Goal: Information Seeking & Learning: Learn about a topic

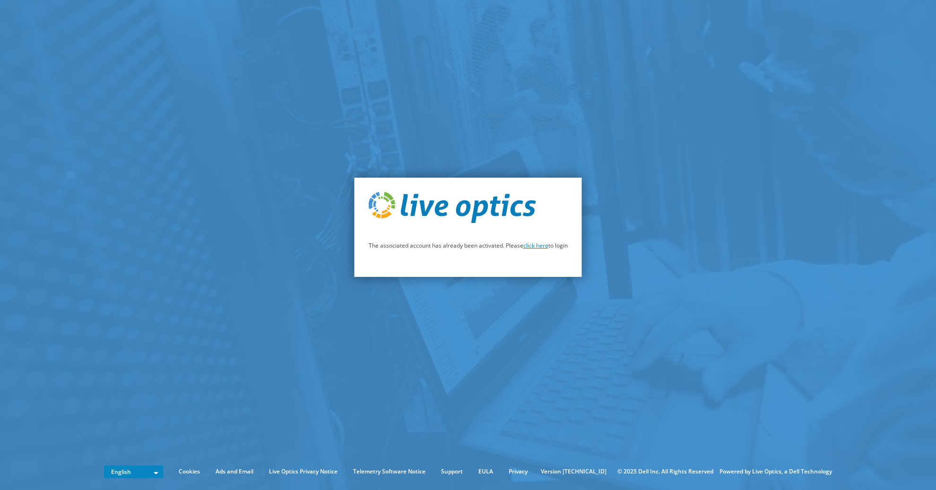
click at [537, 247] on link "click here" at bounding box center [535, 246] width 25 height 8
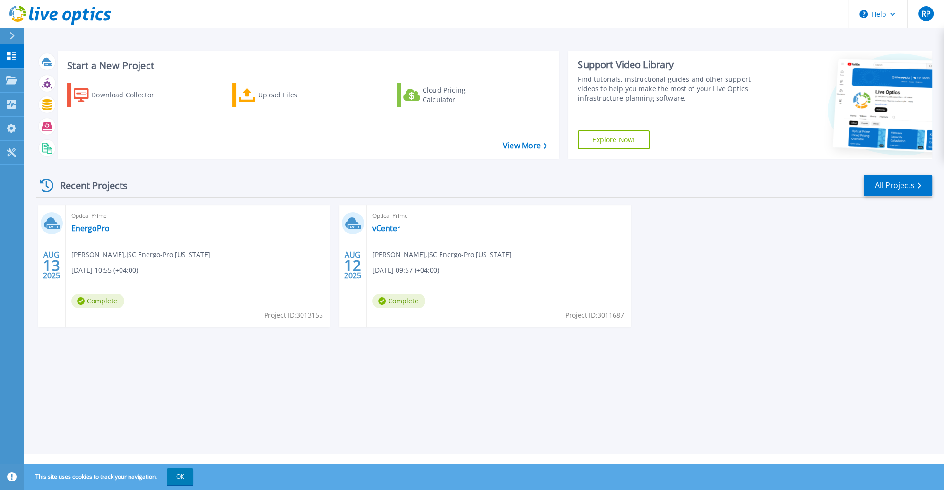
click at [218, 401] on div "Start a New Project Download Collector Upload Files Cloud Pricing Calculator Vi…" at bounding box center [484, 227] width 921 height 454
click at [387, 226] on link "vCenter" at bounding box center [387, 228] width 28 height 9
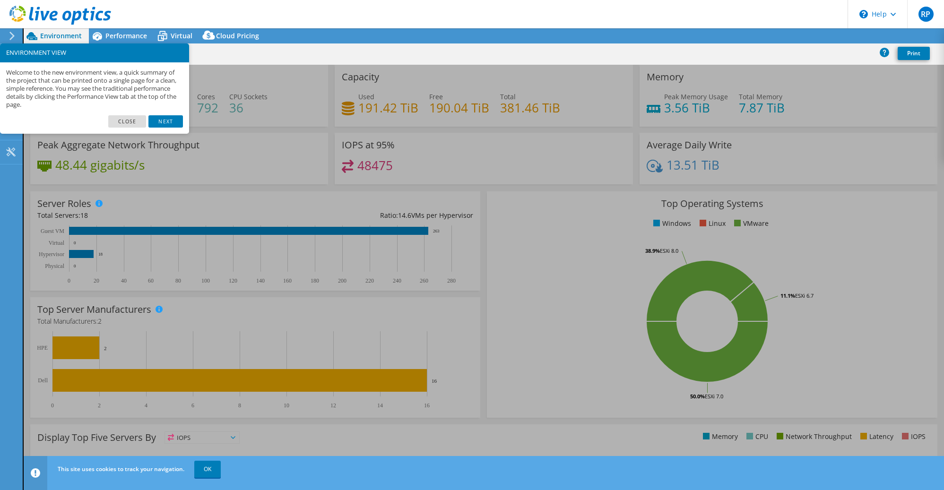
select select "USD"
click at [135, 123] on link "Close" at bounding box center [127, 121] width 38 height 12
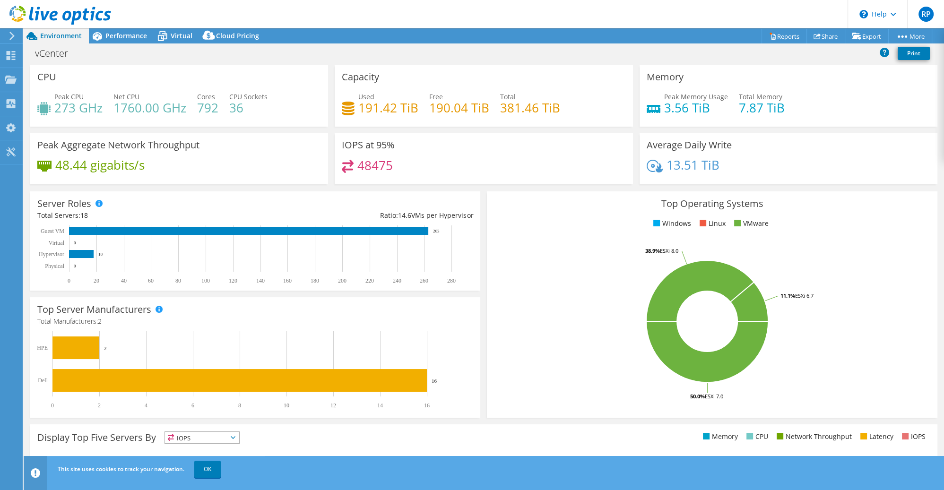
scroll to position [45, 0]
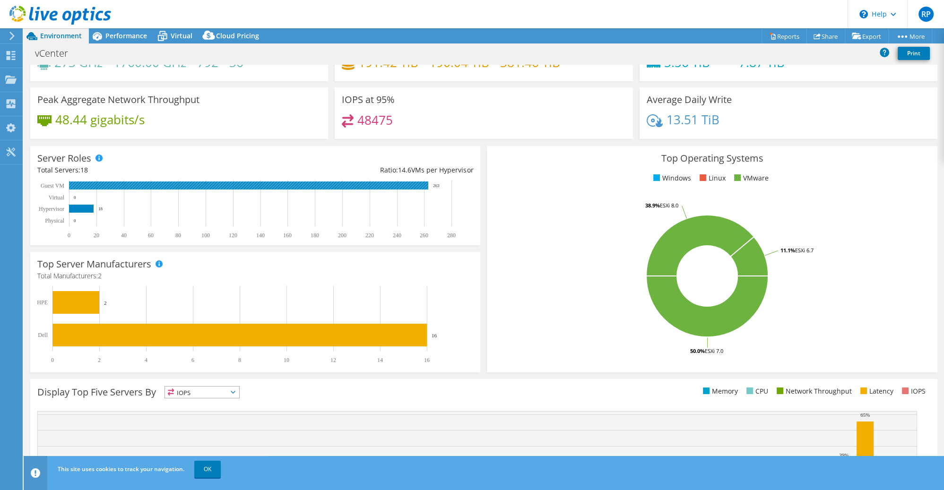
click at [401, 183] on rect at bounding box center [248, 186] width 359 height 8
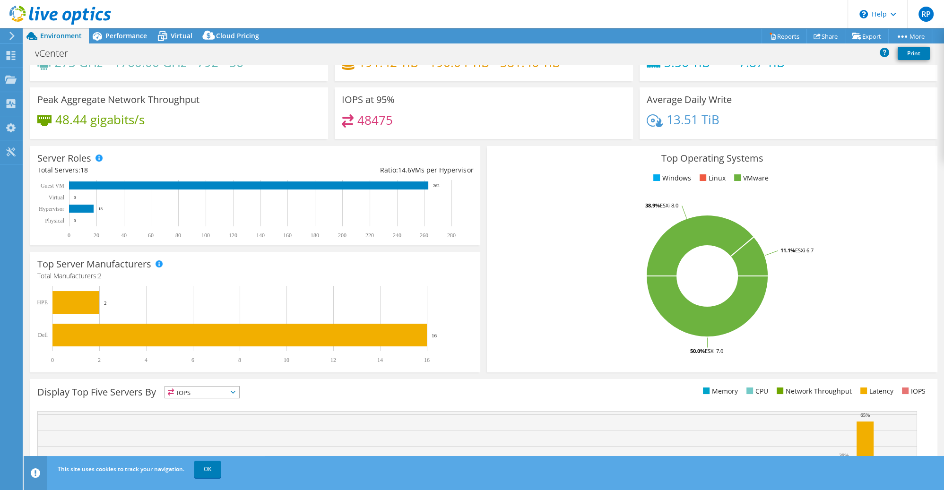
scroll to position [136, 0]
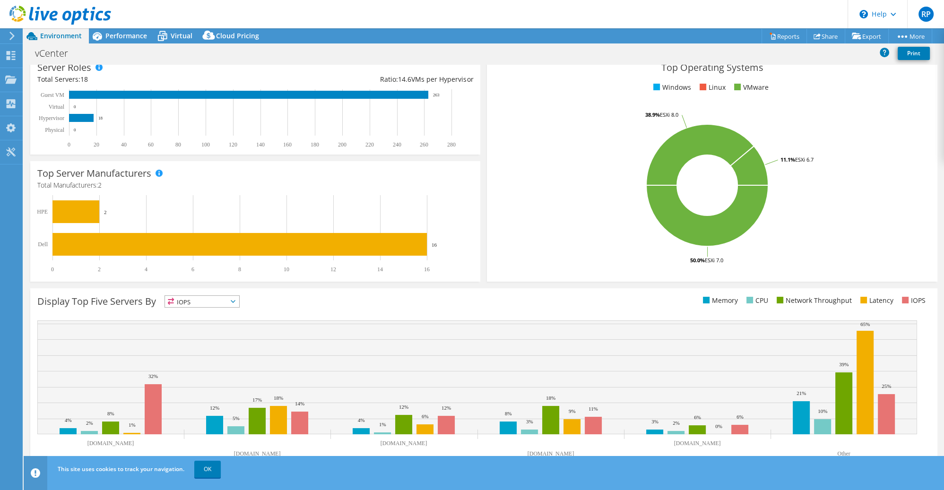
click at [576, 251] on rect at bounding box center [707, 185] width 427 height 165
click at [581, 241] on rect at bounding box center [707, 185] width 427 height 165
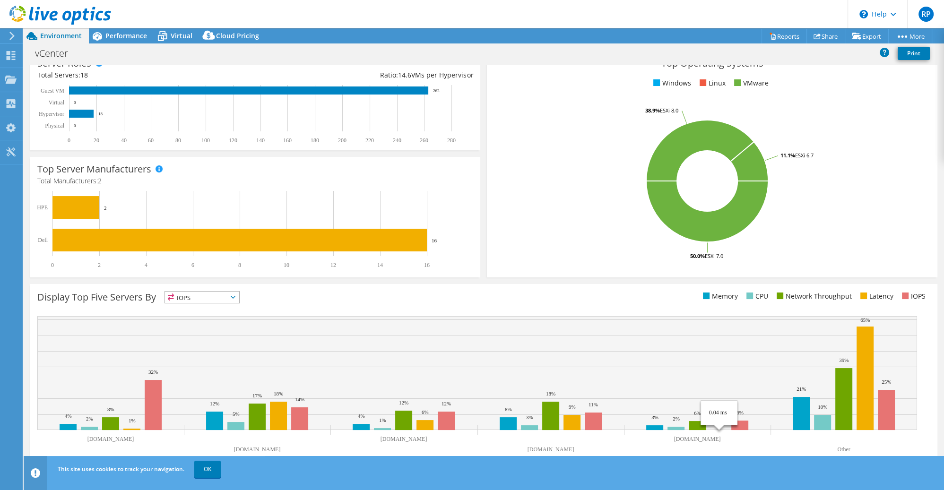
scroll to position [0, 0]
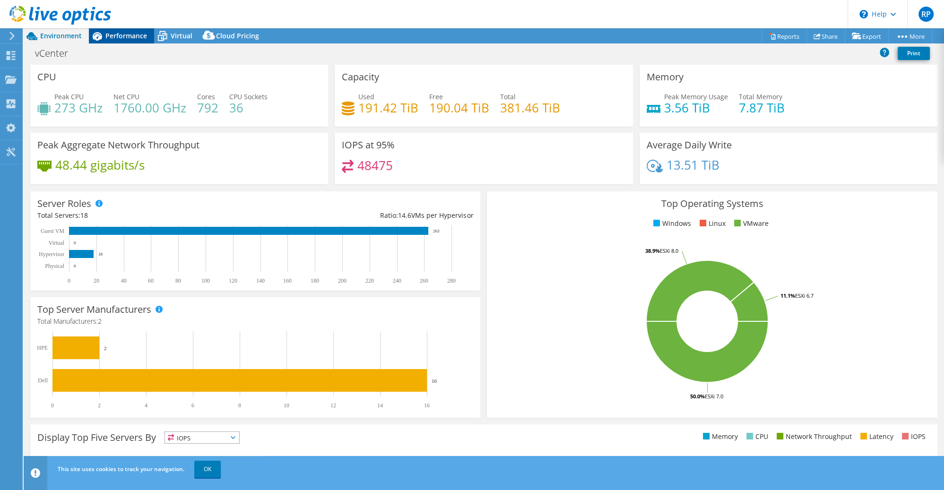
click at [126, 38] on span "Performance" at bounding box center [126, 35] width 42 height 9
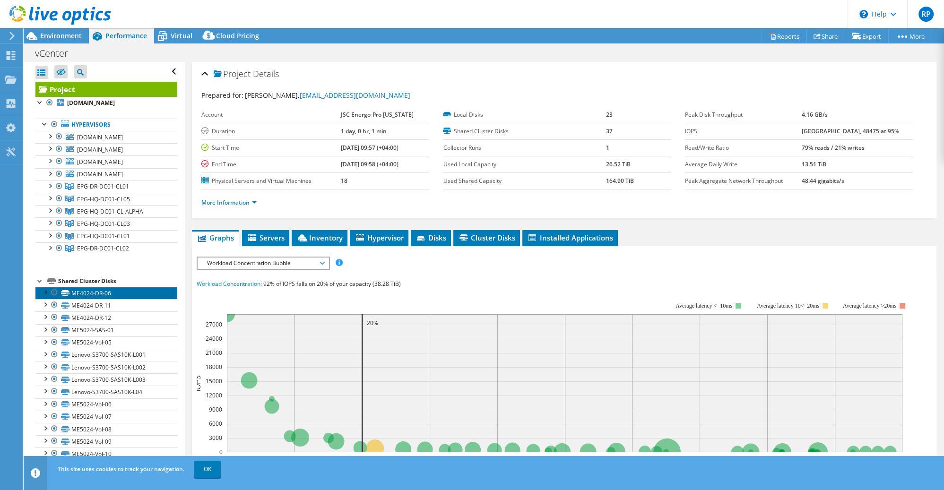
click at [98, 295] on link "ME4024-DR-06" at bounding box center [106, 293] width 142 height 12
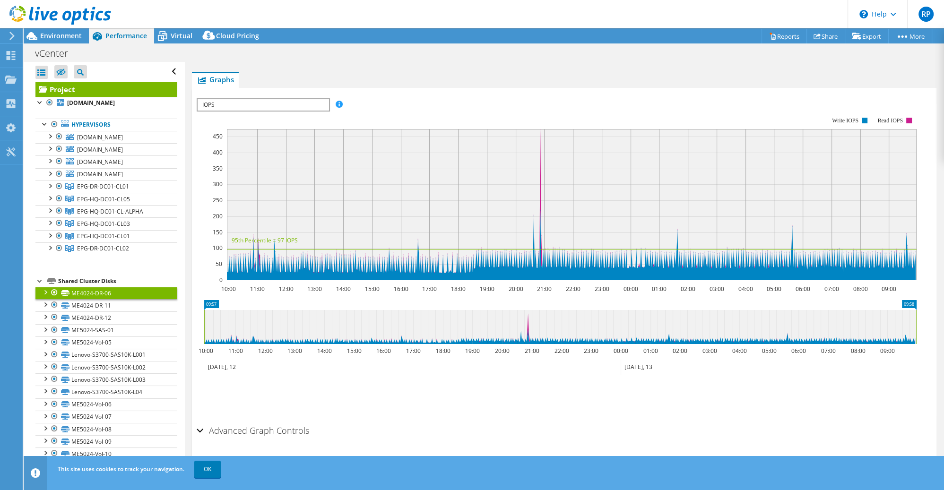
scroll to position [194, 0]
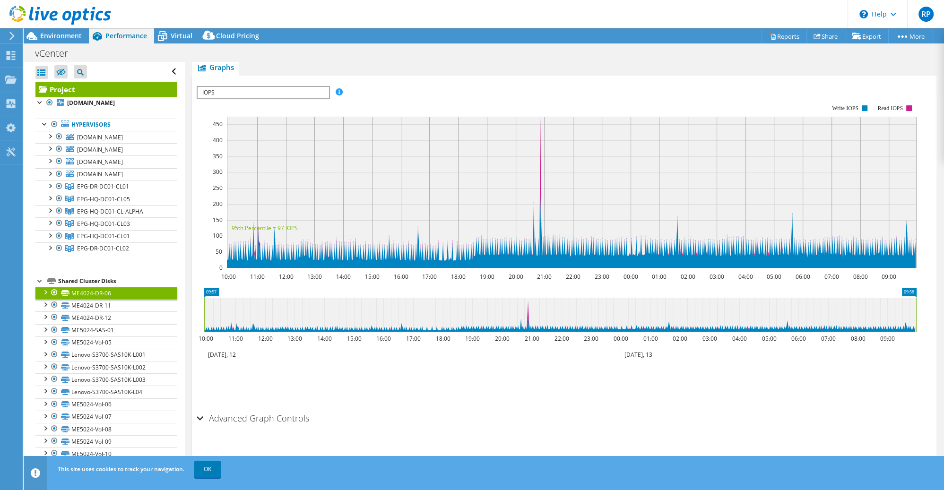
click at [199, 415] on div "Advanced Graph Controls" at bounding box center [564, 419] width 735 height 20
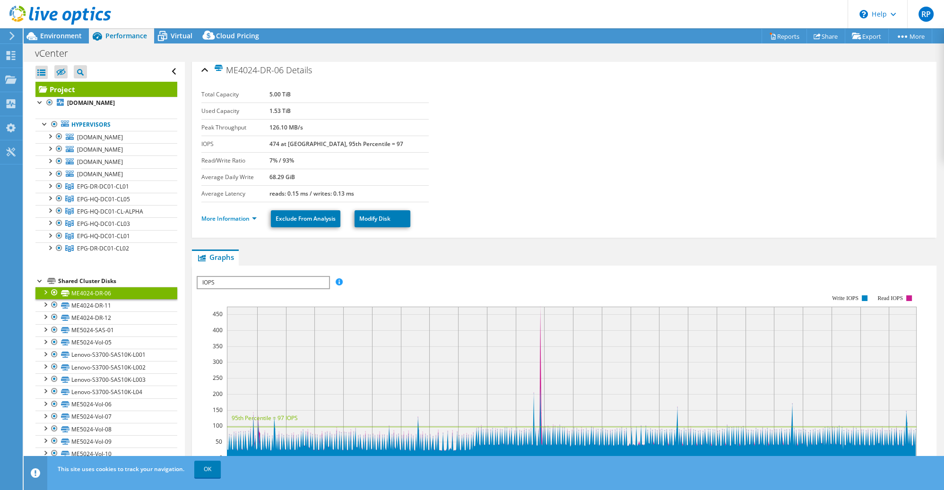
scroll to position [0, 0]
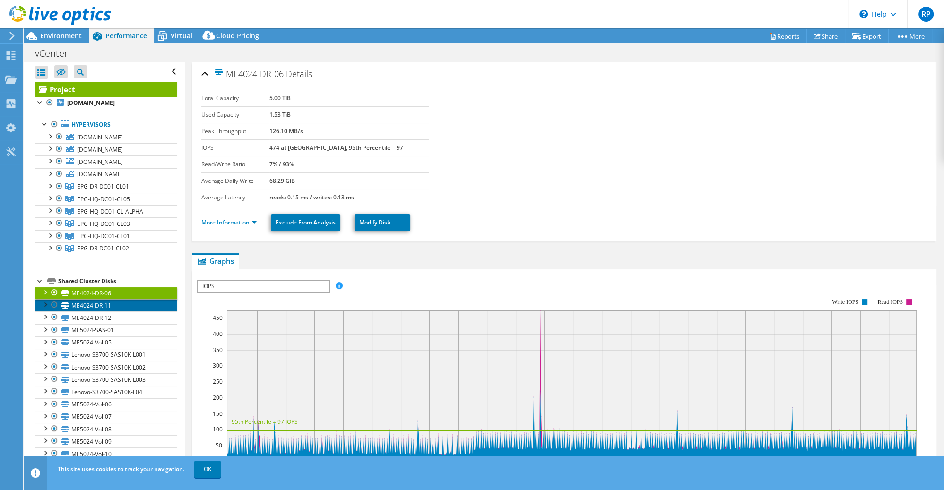
click at [96, 305] on link "ME4024-DR-11" at bounding box center [106, 305] width 142 height 12
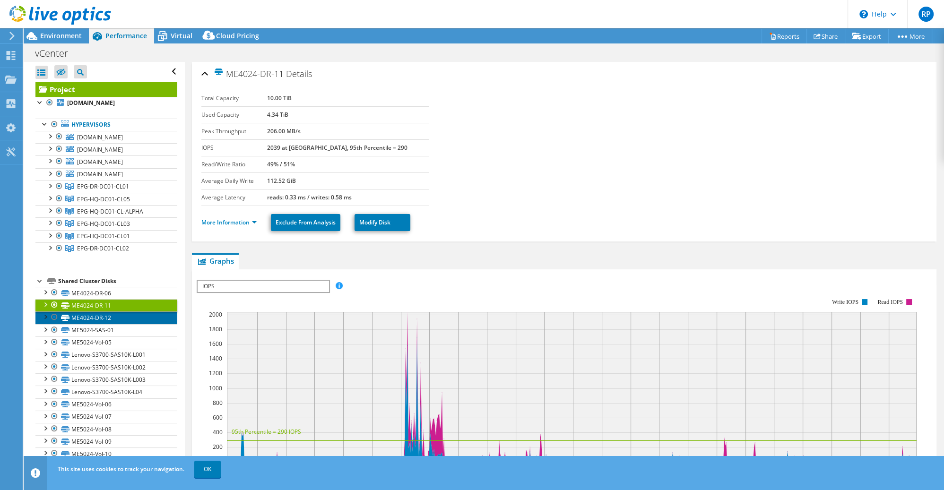
click at [100, 320] on link "ME4024-DR-12" at bounding box center [106, 318] width 142 height 12
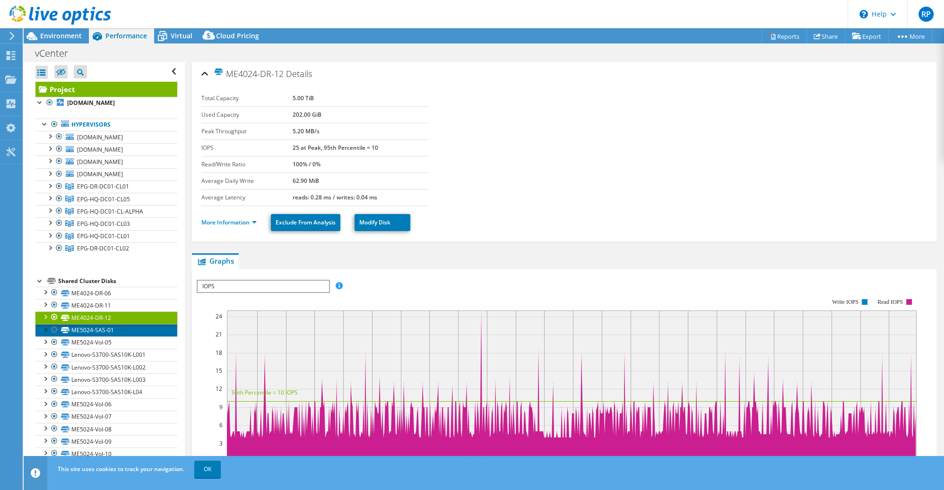
click at [93, 330] on link "ME5024-SAS-01" at bounding box center [106, 330] width 142 height 12
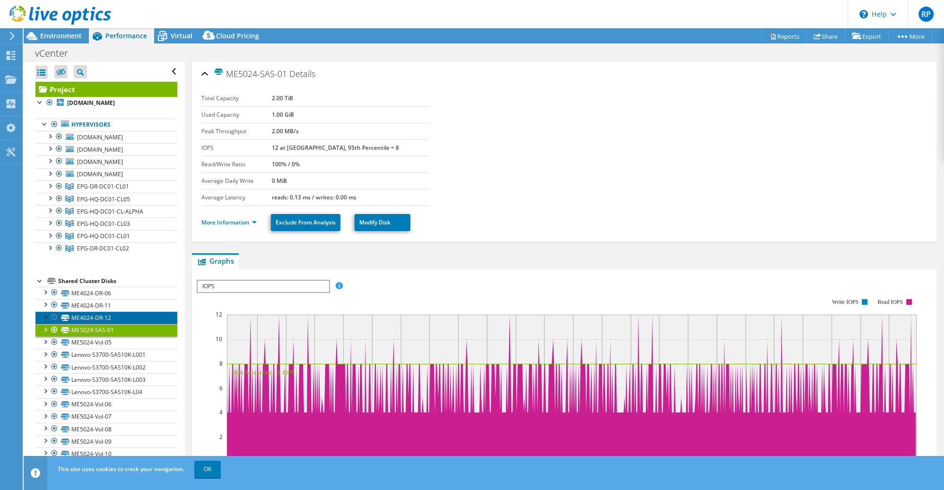
click at [96, 320] on link "ME4024-DR-12" at bounding box center [106, 318] width 142 height 12
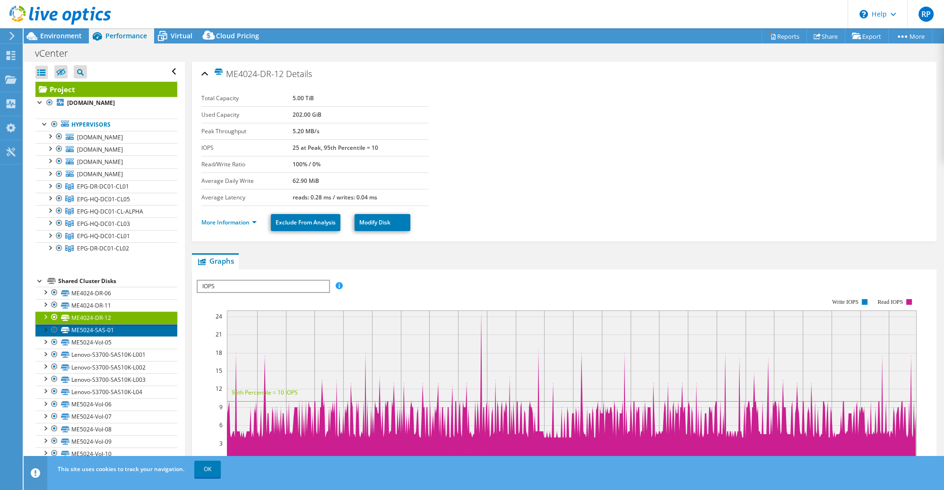
click at [98, 328] on link "ME5024-SAS-01" at bounding box center [106, 330] width 142 height 12
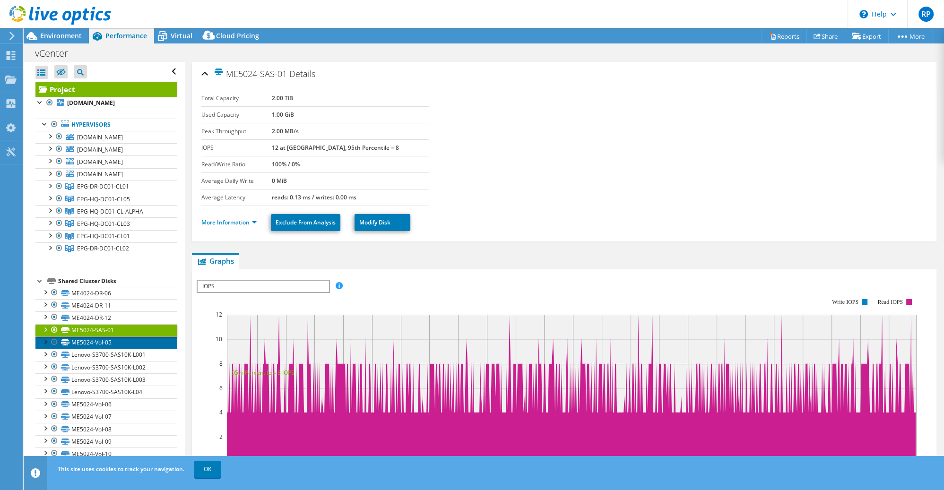
click at [100, 343] on link "ME5024-Vol-05" at bounding box center [106, 343] width 142 height 12
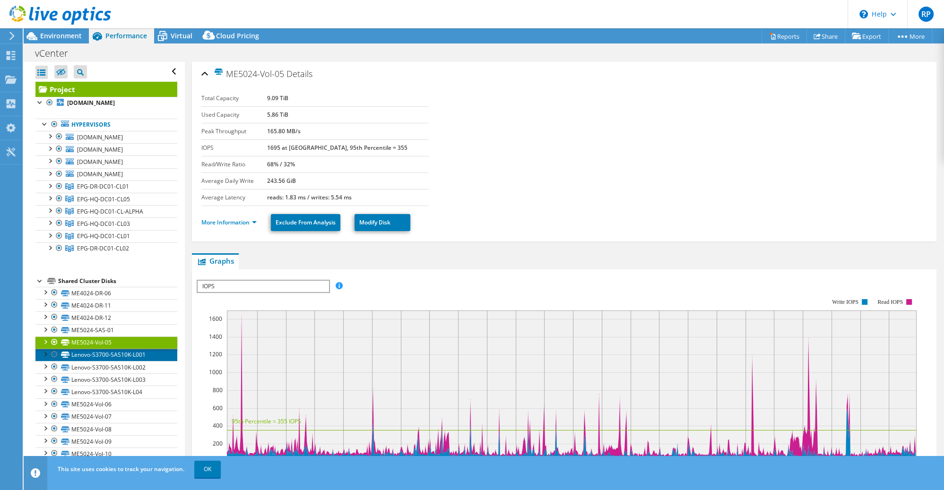
click at [99, 356] on link "Lenovo-S3700-SAS10K-L001" at bounding box center [106, 355] width 142 height 12
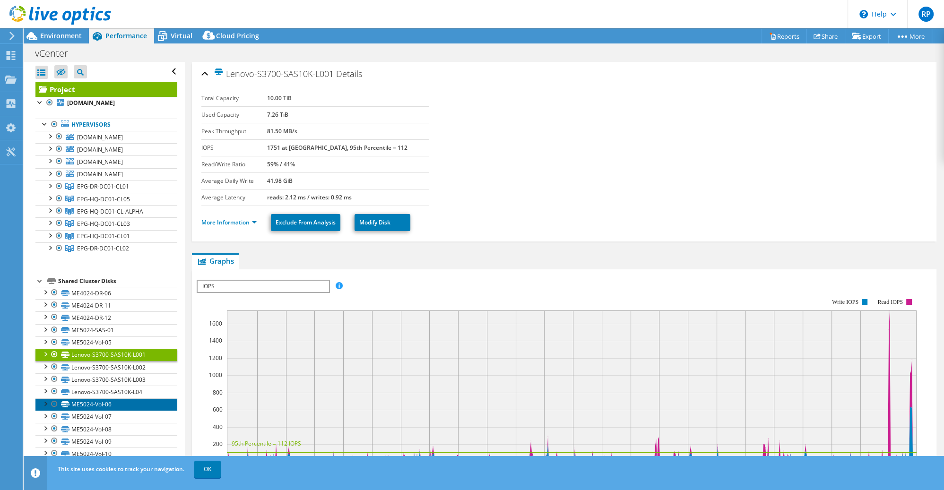
click at [99, 403] on link "ME5024-Vol-06" at bounding box center [106, 405] width 142 height 12
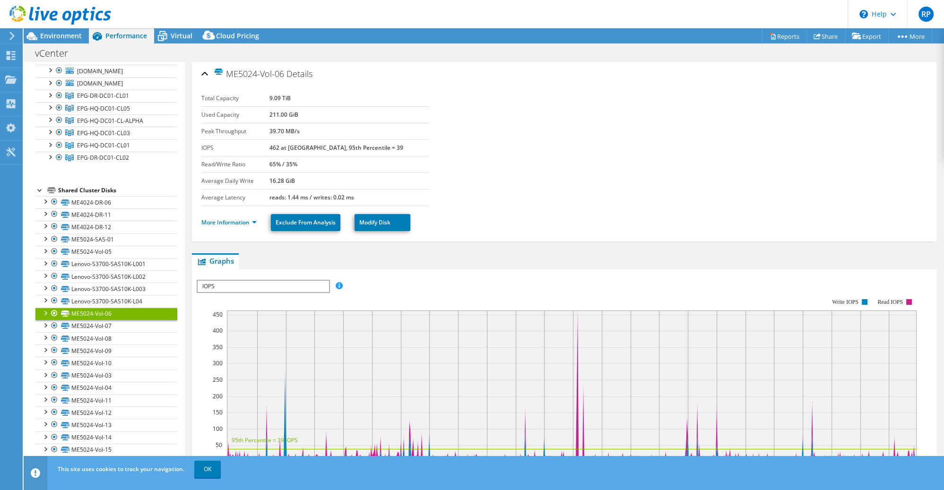
scroll to position [136, 0]
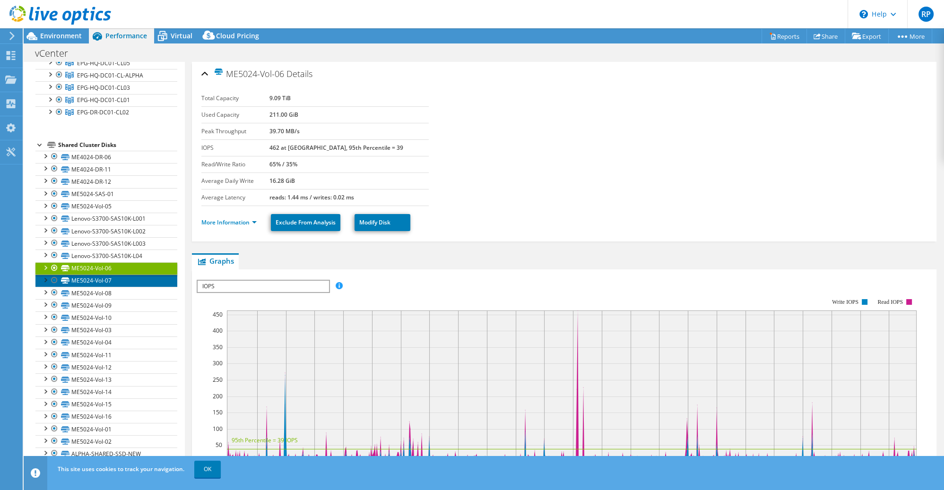
click at [101, 277] on link "ME5024-Vol-07" at bounding box center [106, 281] width 142 height 12
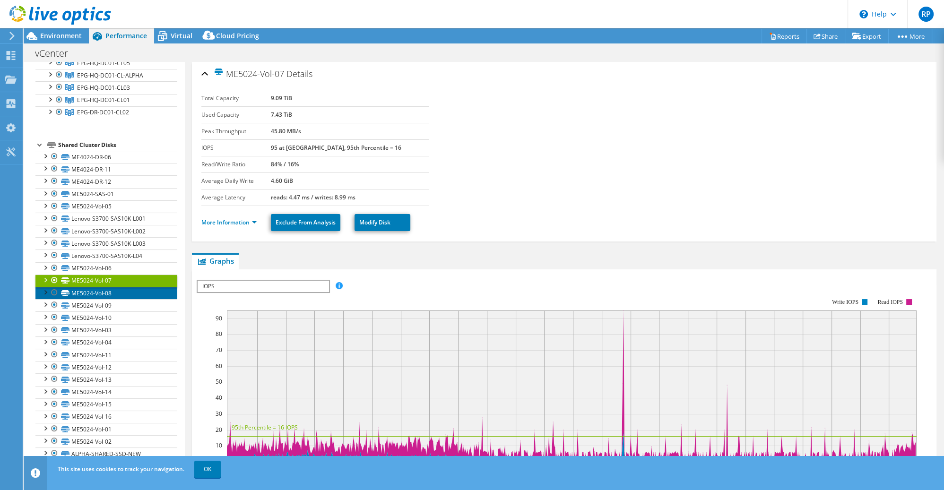
click at [94, 292] on link "ME5024-Vol-08" at bounding box center [106, 293] width 142 height 12
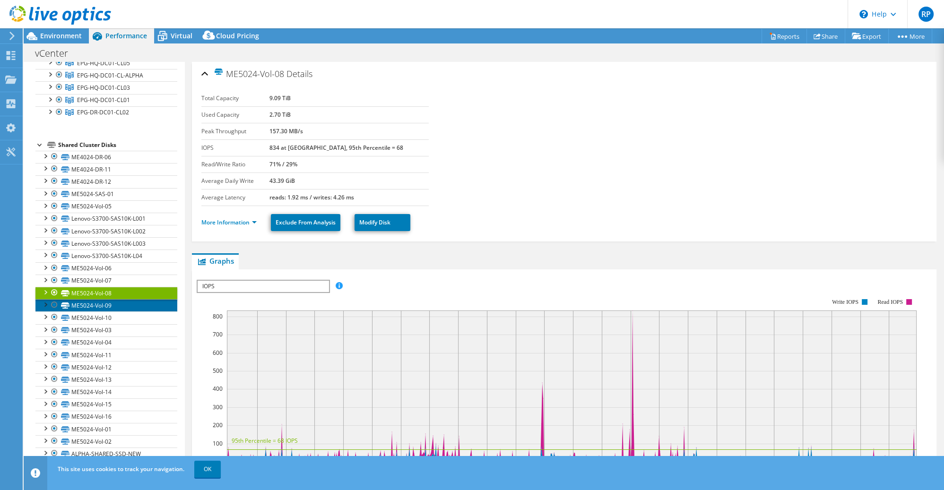
click at [94, 305] on link "ME5024-Vol-09" at bounding box center [106, 305] width 142 height 12
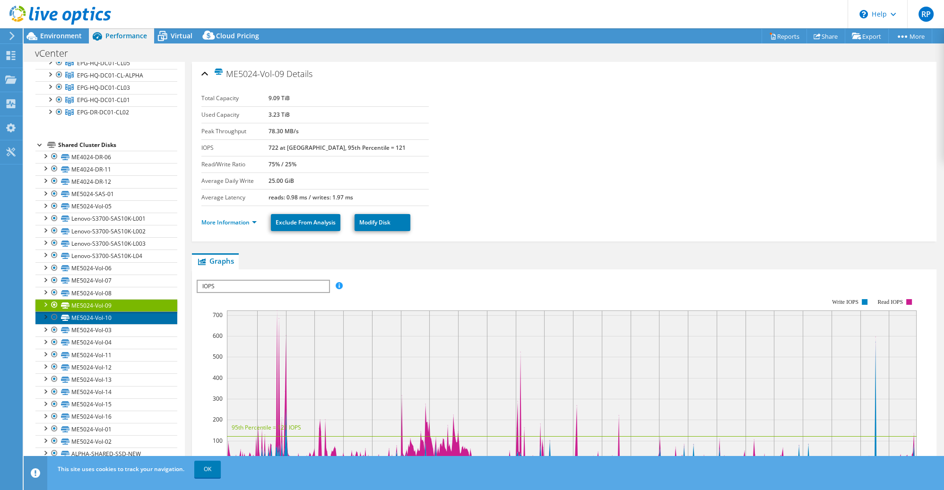
click at [90, 318] on link "ME5024-Vol-10" at bounding box center [106, 318] width 142 height 12
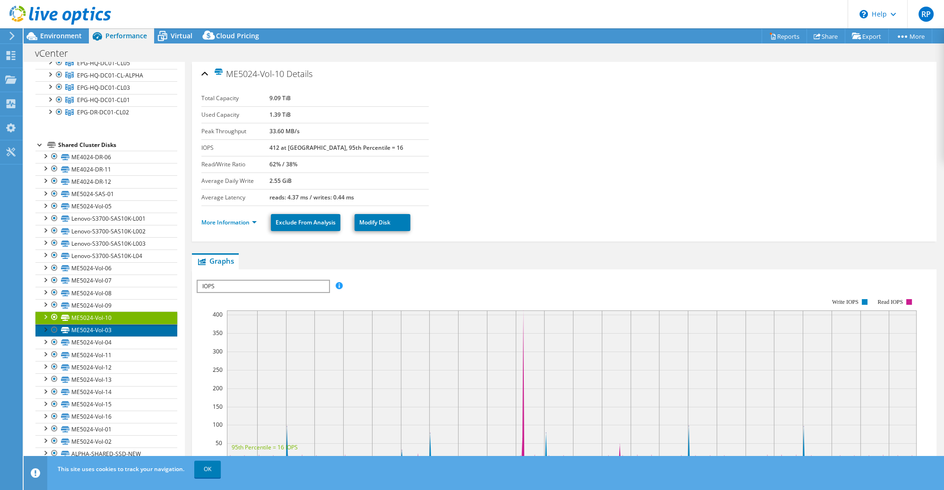
click at [89, 331] on link "ME5024-Vol-03" at bounding box center [106, 330] width 142 height 12
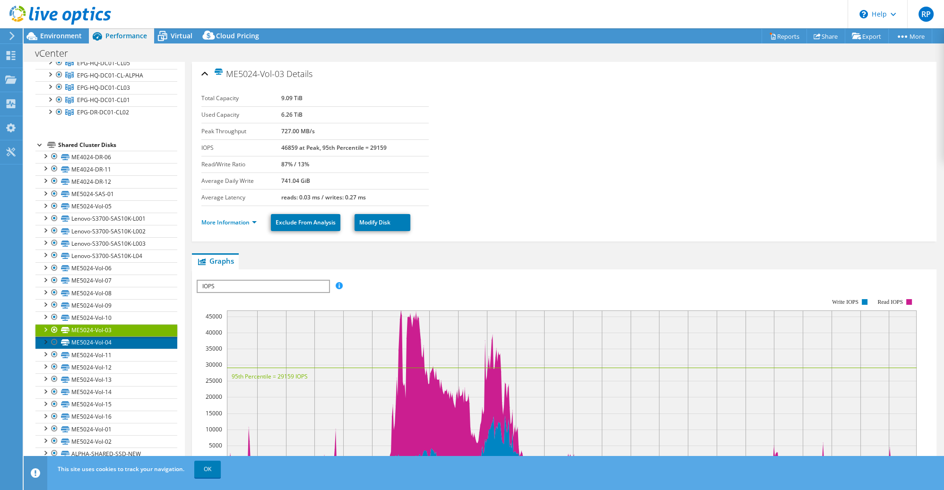
click at [87, 343] on link "ME5024-Vol-04" at bounding box center [106, 343] width 142 height 12
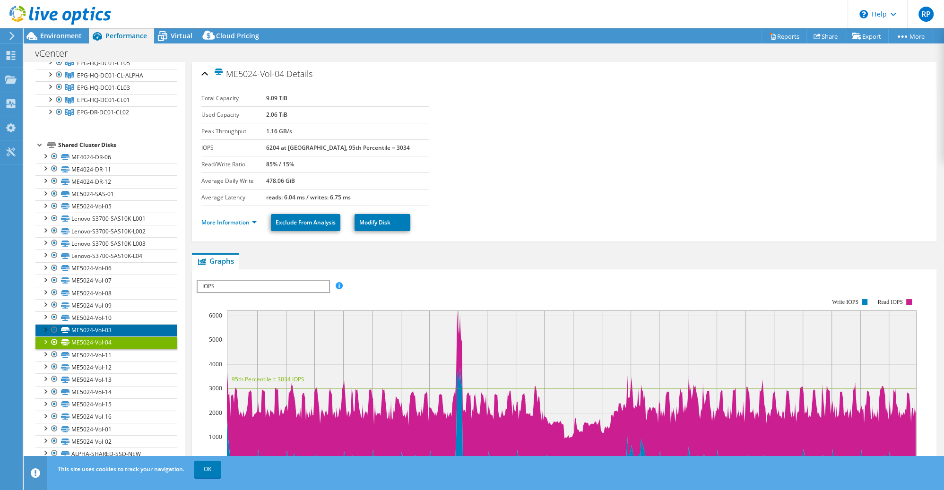
click at [88, 330] on link "ME5024-Vol-03" at bounding box center [106, 330] width 142 height 12
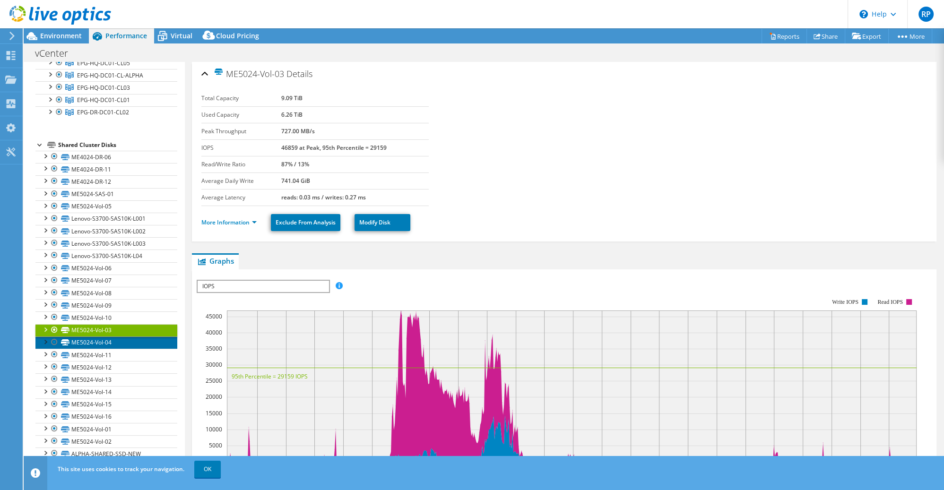
click at [92, 344] on link "ME5024-Vol-04" at bounding box center [106, 343] width 142 height 12
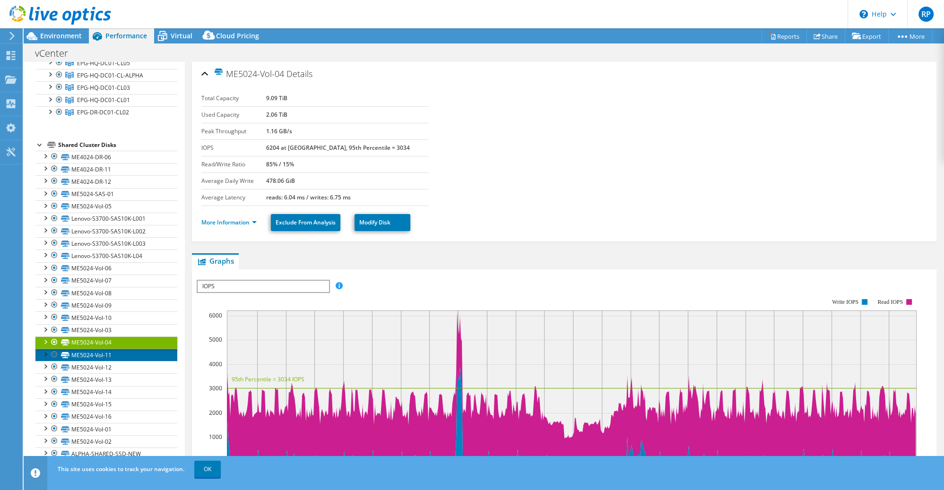
click at [93, 353] on link "ME5024-Vol-11" at bounding box center [106, 355] width 142 height 12
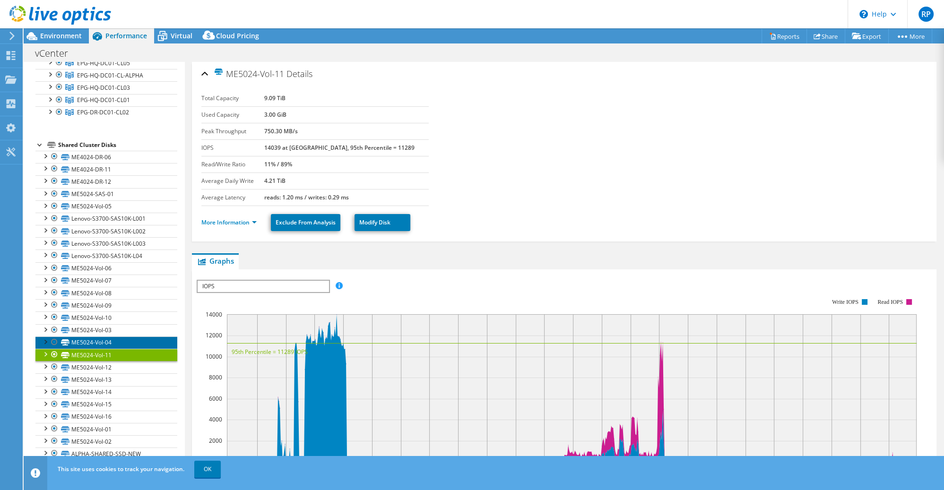
click at [92, 344] on link "ME5024-Vol-04" at bounding box center [106, 343] width 142 height 12
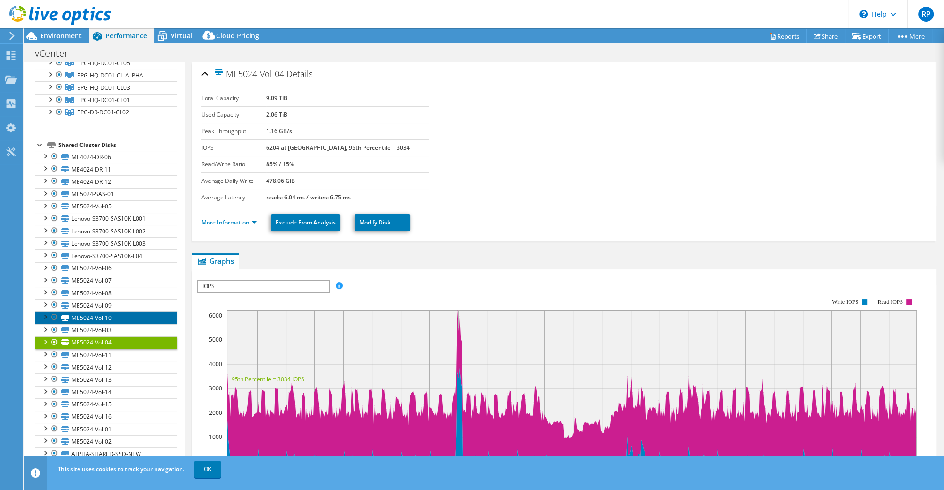
click at [92, 317] on link "ME5024-Vol-10" at bounding box center [106, 318] width 142 height 12
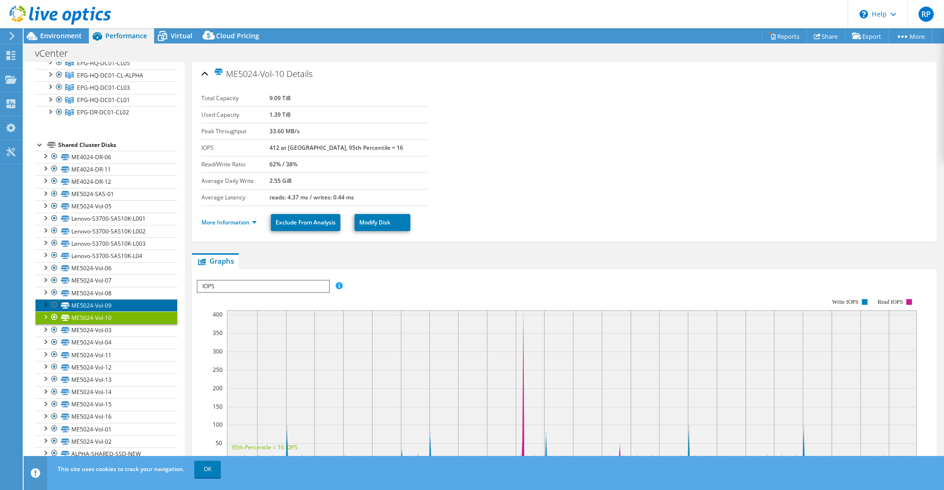
click at [86, 300] on link "ME5024-Vol-09" at bounding box center [106, 305] width 142 height 12
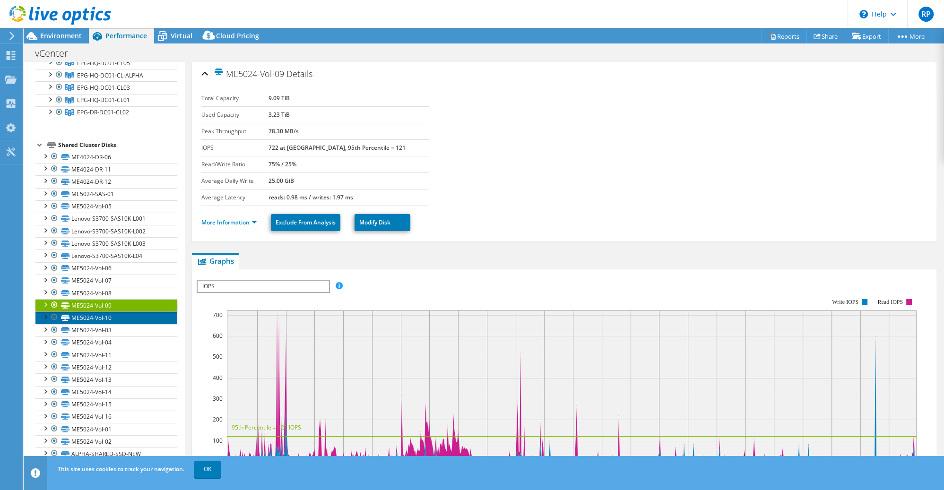
click at [87, 315] on link "ME5024-Vol-10" at bounding box center [106, 318] width 142 height 12
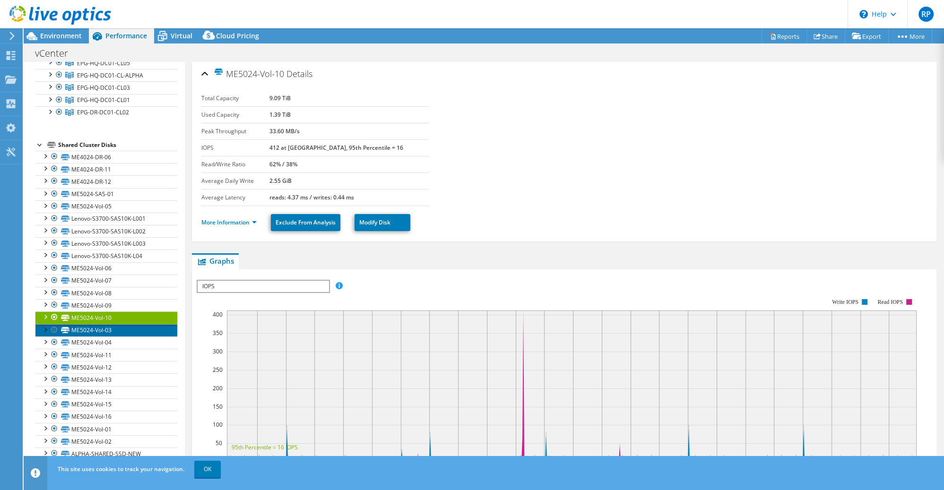
click at [91, 325] on link "ME5024-Vol-03" at bounding box center [106, 330] width 142 height 12
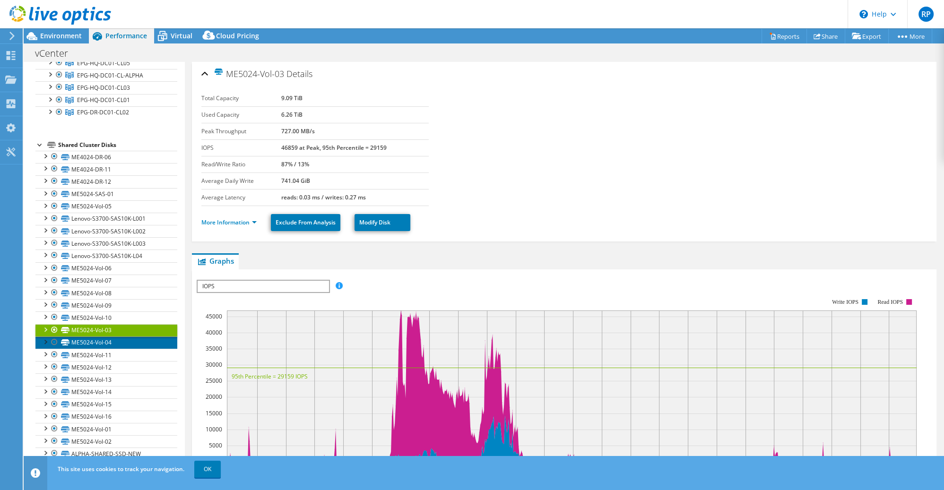
click at [88, 341] on link "ME5024-Vol-04" at bounding box center [106, 343] width 142 height 12
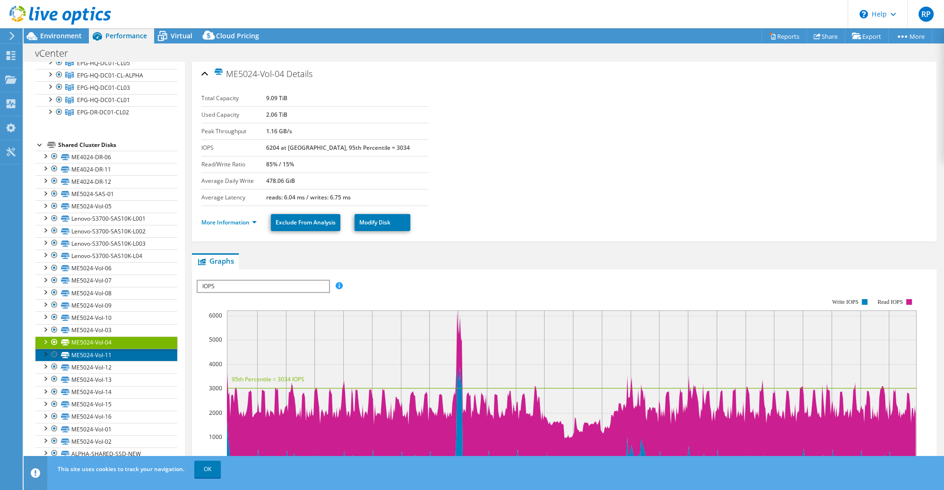
click at [85, 352] on link "ME5024-Vol-11" at bounding box center [106, 355] width 142 height 12
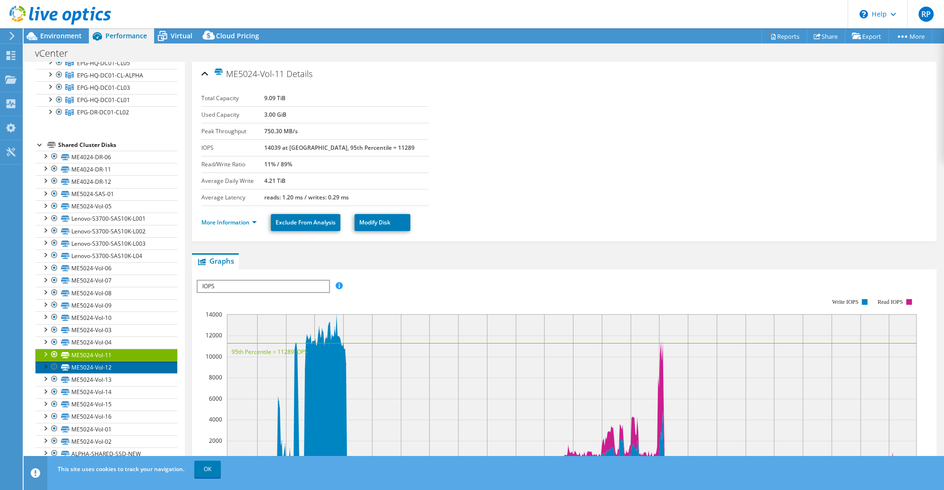
click at [94, 363] on link "ME5024-Vol-12" at bounding box center [106, 367] width 142 height 12
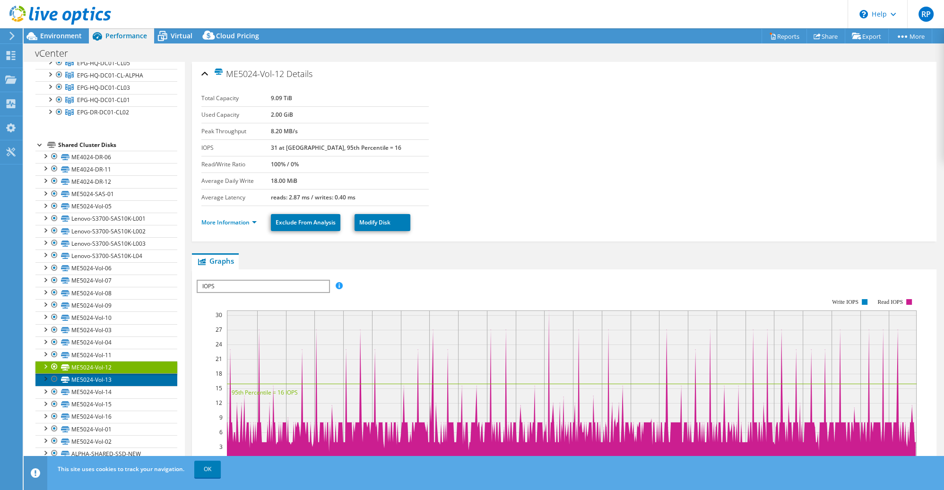
click at [96, 373] on link "ME5024-Vol-13" at bounding box center [106, 379] width 142 height 12
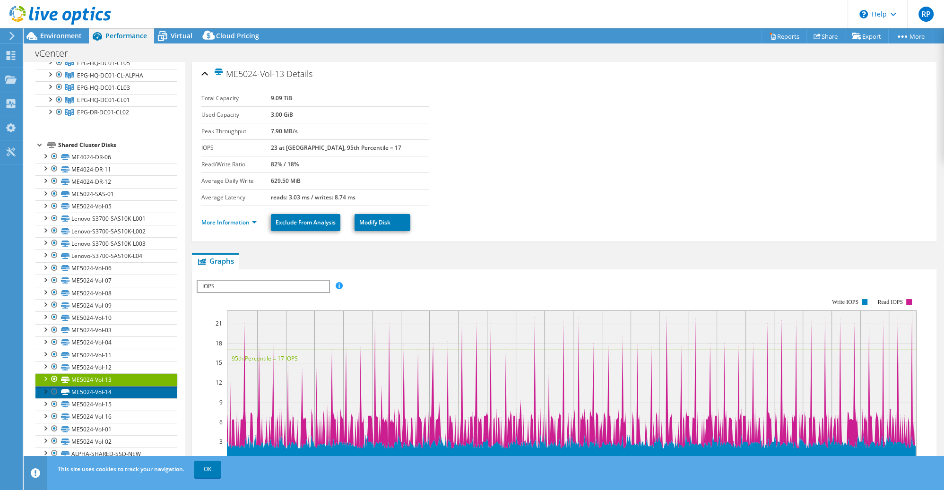
click at [103, 389] on link "ME5024-Vol-14" at bounding box center [106, 392] width 142 height 12
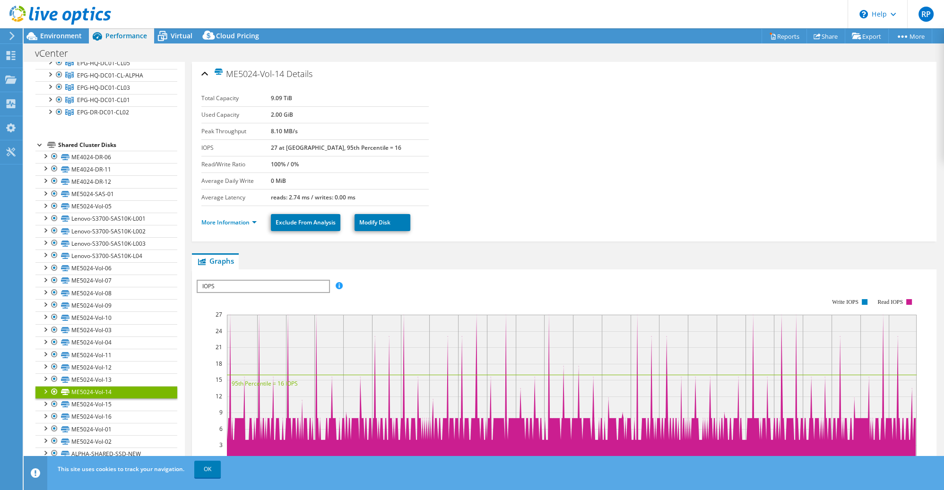
scroll to position [182, 0]
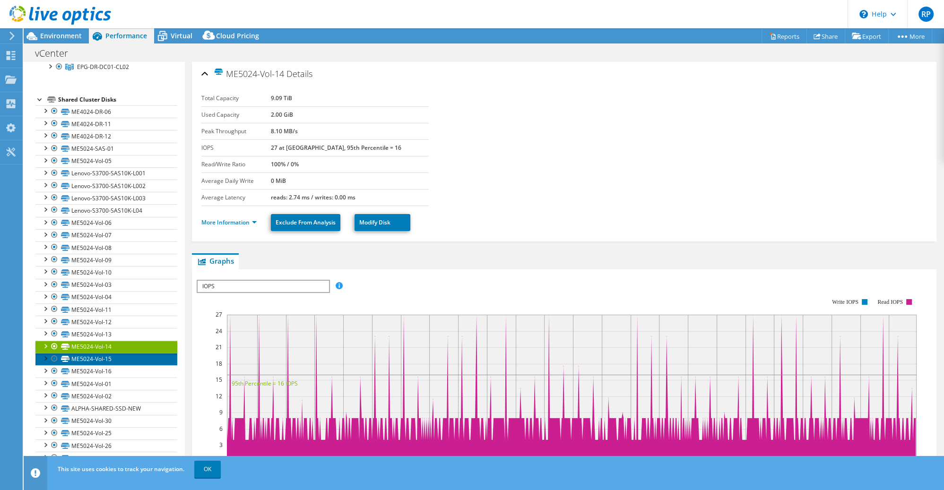
click at [101, 355] on link "ME5024-Vol-15" at bounding box center [106, 359] width 142 height 12
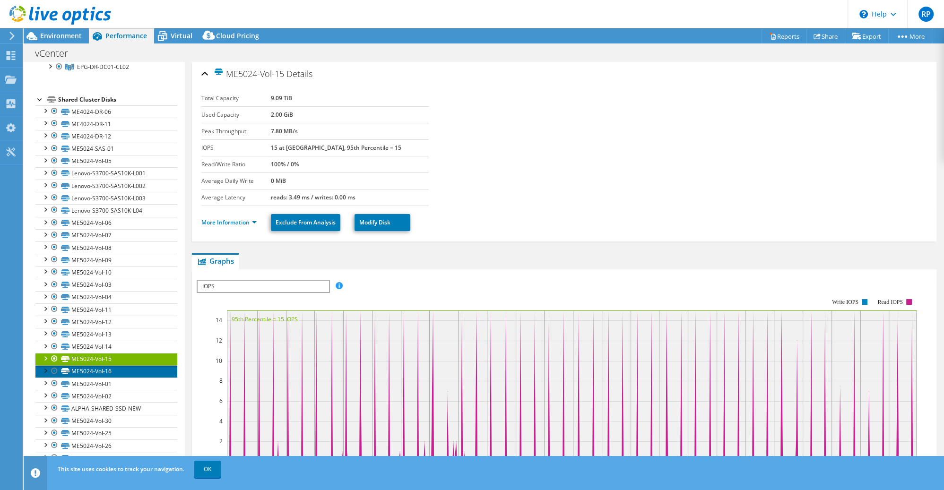
click at [103, 367] on link "ME5024-Vol-16" at bounding box center [106, 371] width 142 height 12
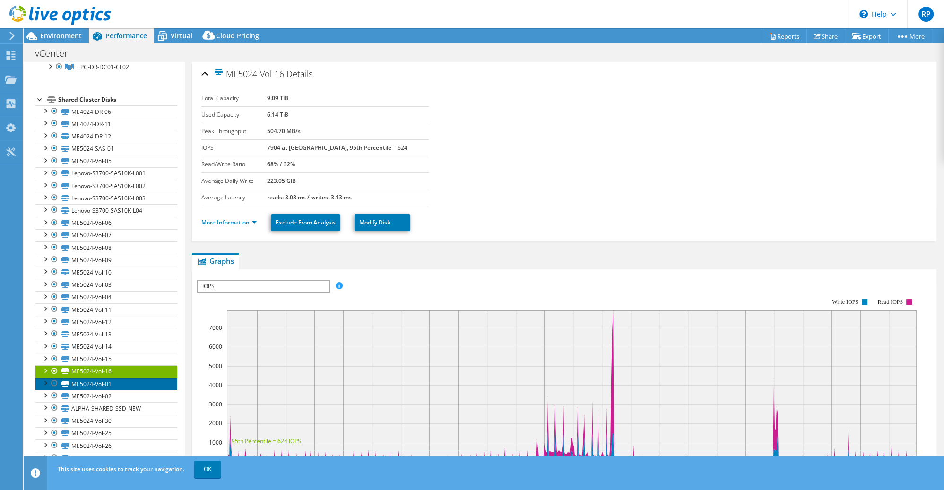
click at [90, 381] on link "ME5024-Vol-01" at bounding box center [106, 384] width 142 height 12
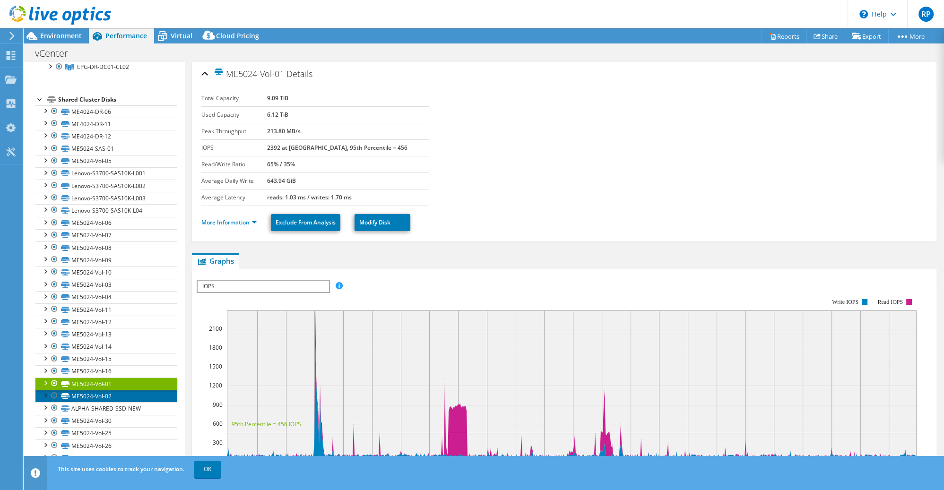
click at [96, 391] on link "ME5024-Vol-02" at bounding box center [106, 396] width 142 height 12
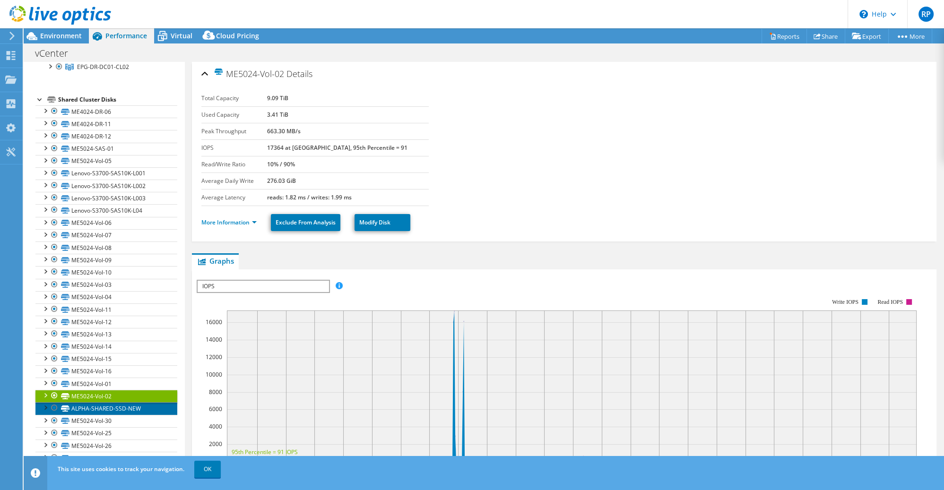
click at [96, 406] on link "ALPHA-SHARED-SSD-NEW" at bounding box center [106, 408] width 142 height 12
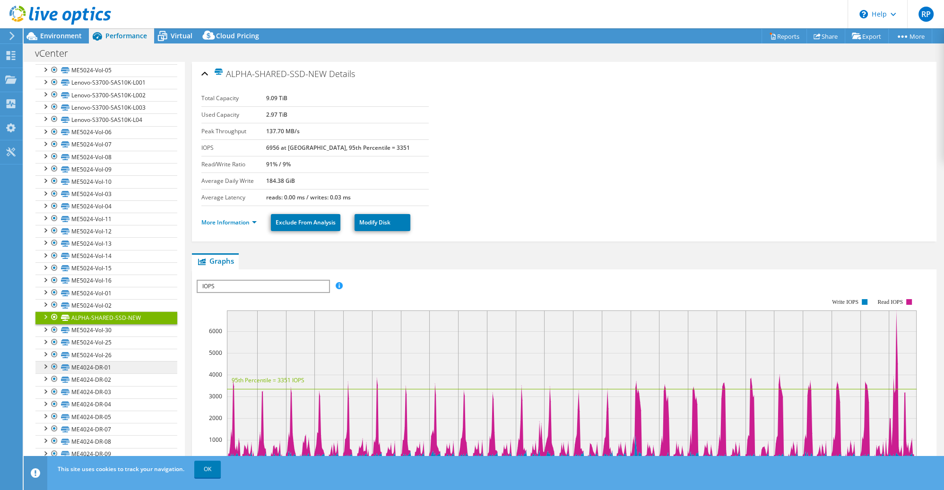
scroll to position [280, 0]
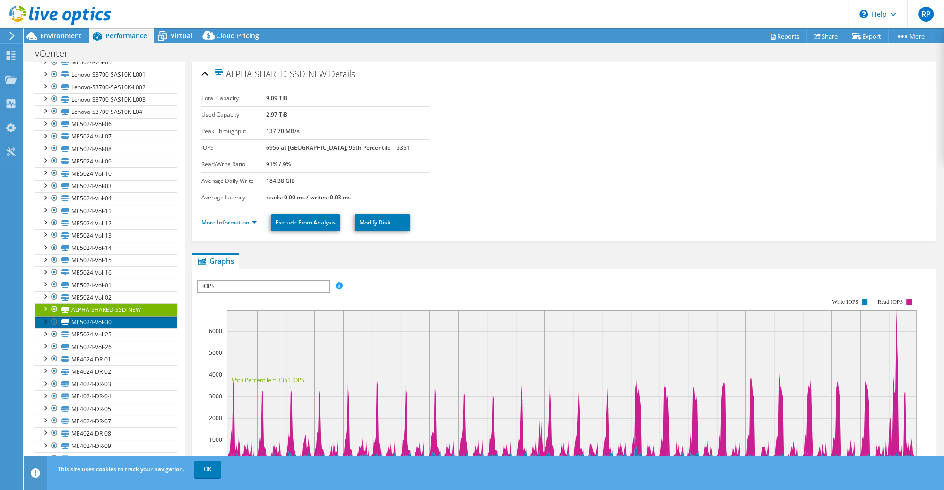
click at [103, 319] on link "ME5024-Vol-30" at bounding box center [106, 322] width 142 height 12
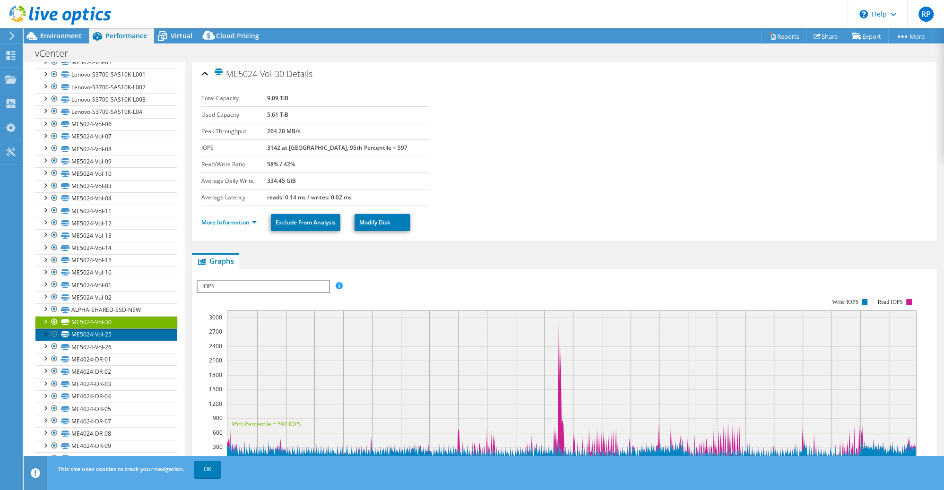
click at [95, 330] on link "ME5024-Vol-25" at bounding box center [106, 335] width 142 height 12
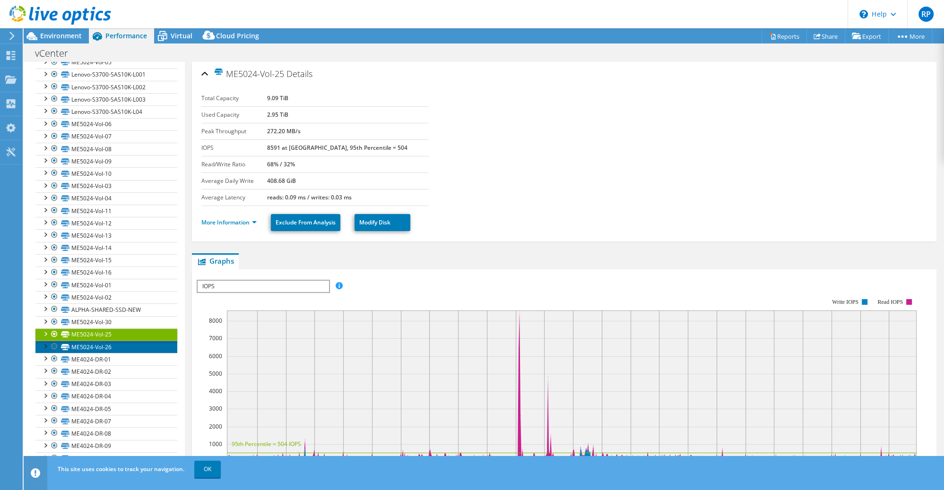
click at [92, 341] on link "ME5024-Vol-26" at bounding box center [106, 347] width 142 height 12
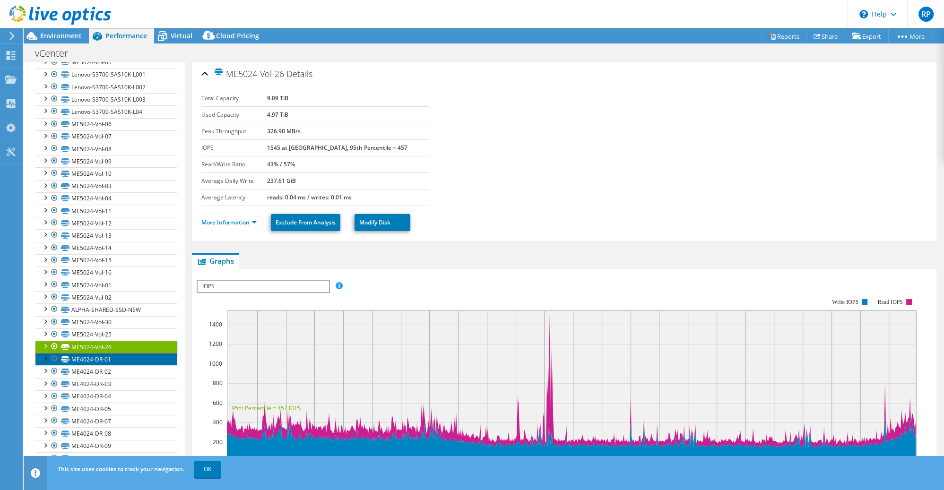
click at [86, 359] on link "ME4024-DR-01" at bounding box center [106, 359] width 142 height 12
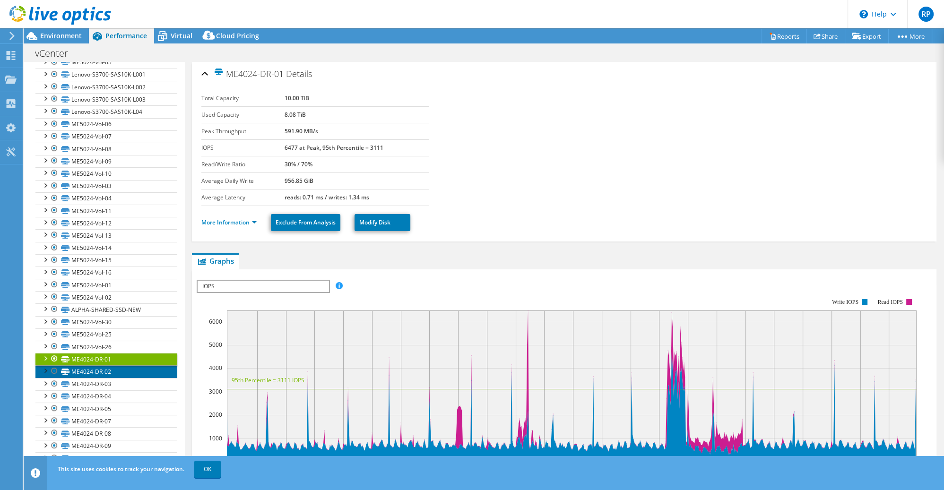
click at [88, 367] on link "ME4024-DR-02" at bounding box center [106, 371] width 142 height 12
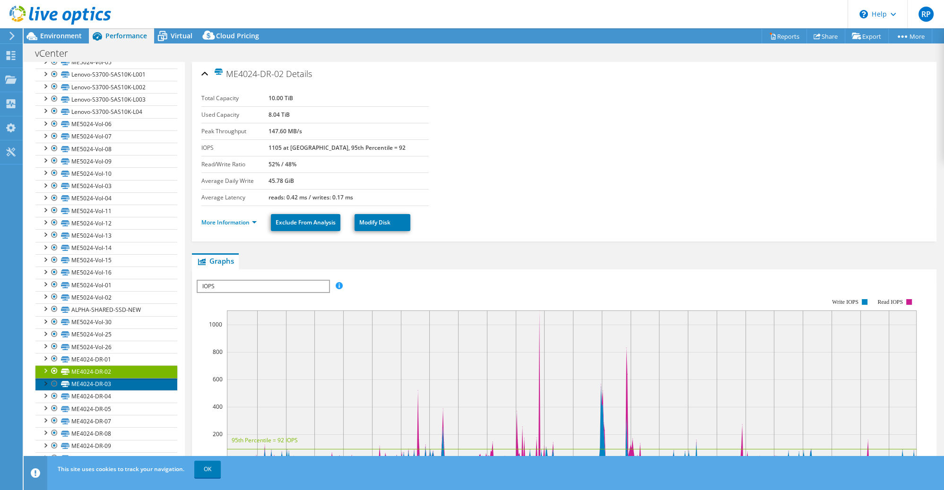
click at [90, 378] on link "ME4024-DR-03" at bounding box center [106, 384] width 142 height 12
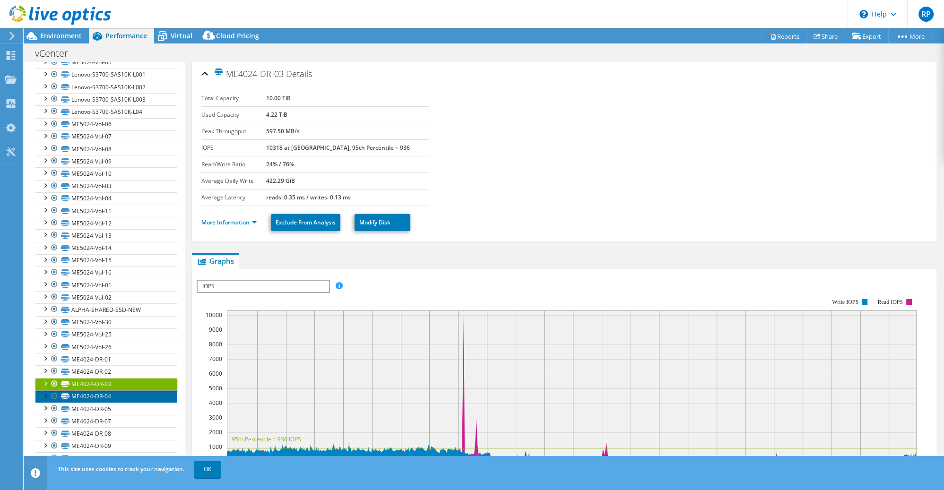
click at [92, 391] on link "ME4024-DR-04" at bounding box center [106, 397] width 142 height 12
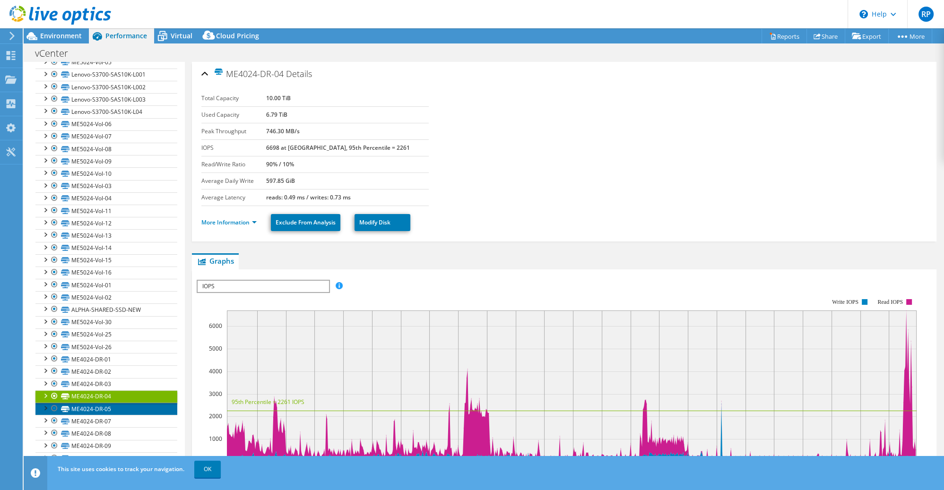
click at [94, 403] on link "ME4024-DR-05" at bounding box center [106, 409] width 142 height 12
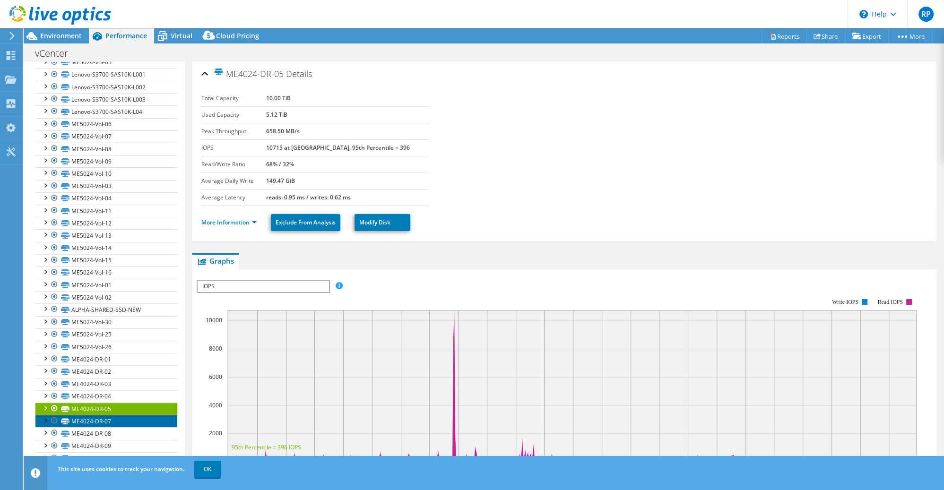
click at [96, 416] on link "ME4024-DR-07" at bounding box center [106, 421] width 142 height 12
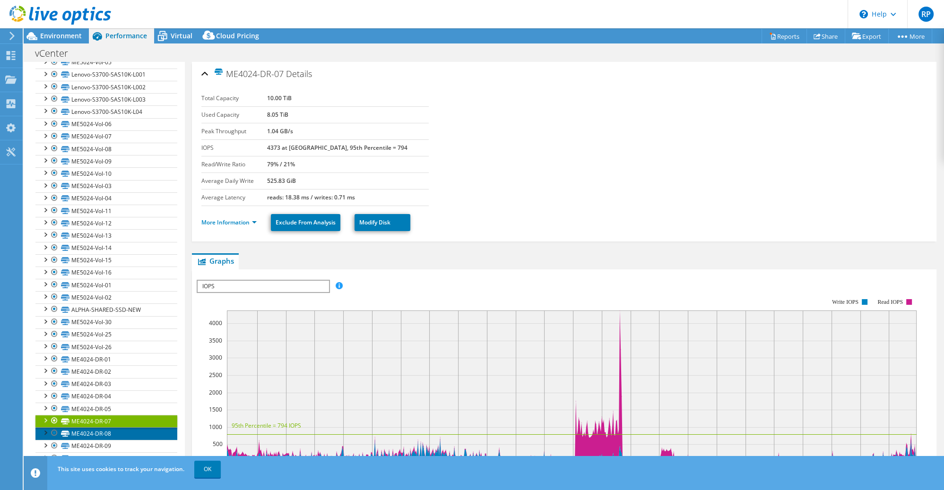
click at [99, 431] on link "ME4024-DR-08" at bounding box center [106, 433] width 142 height 12
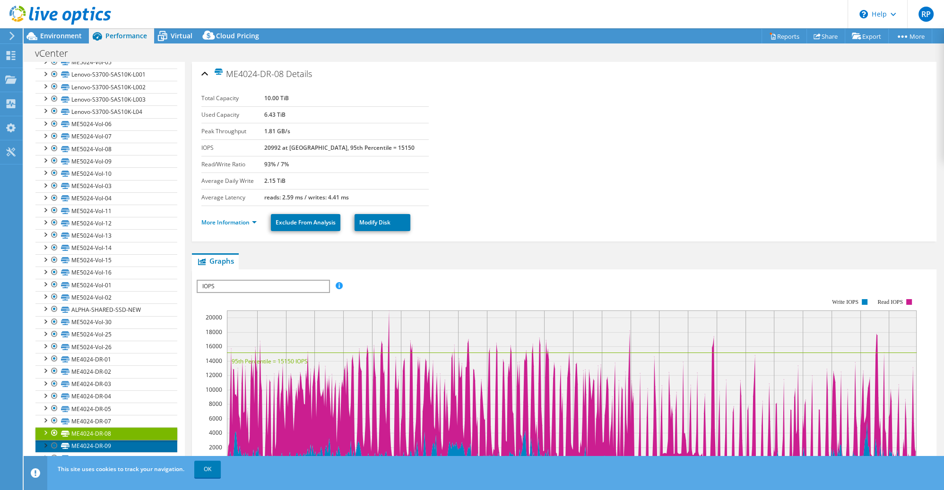
click at [92, 441] on link "ME4024-DR-09" at bounding box center [106, 446] width 142 height 12
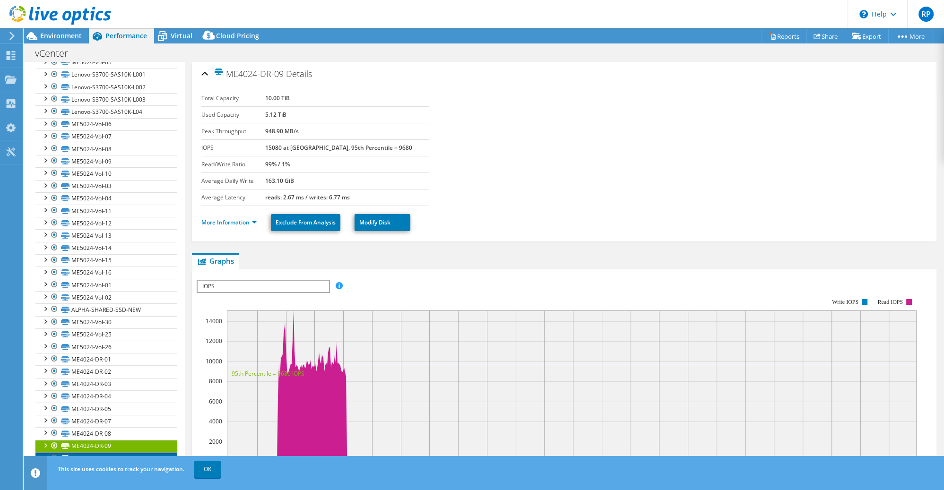
click at [96, 452] on link "ME4024-DR-10" at bounding box center [106, 458] width 142 height 12
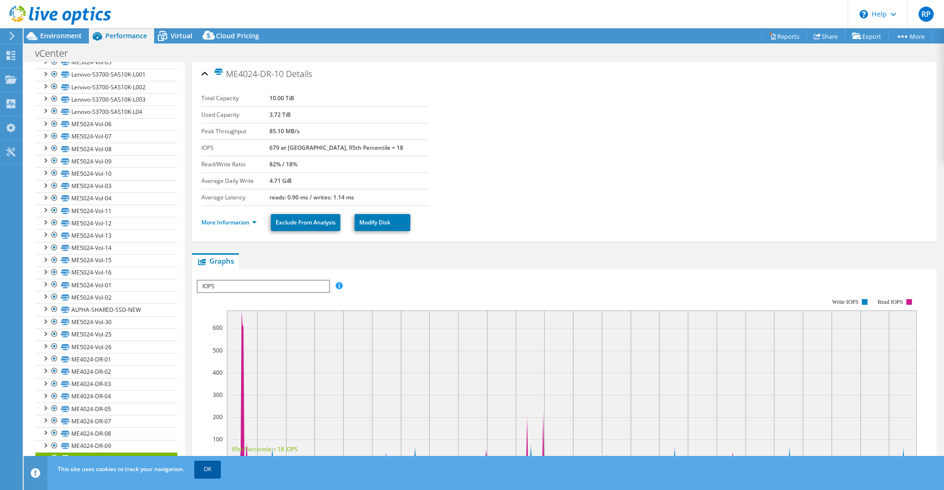
click at [214, 476] on link "OK" at bounding box center [207, 469] width 26 height 17
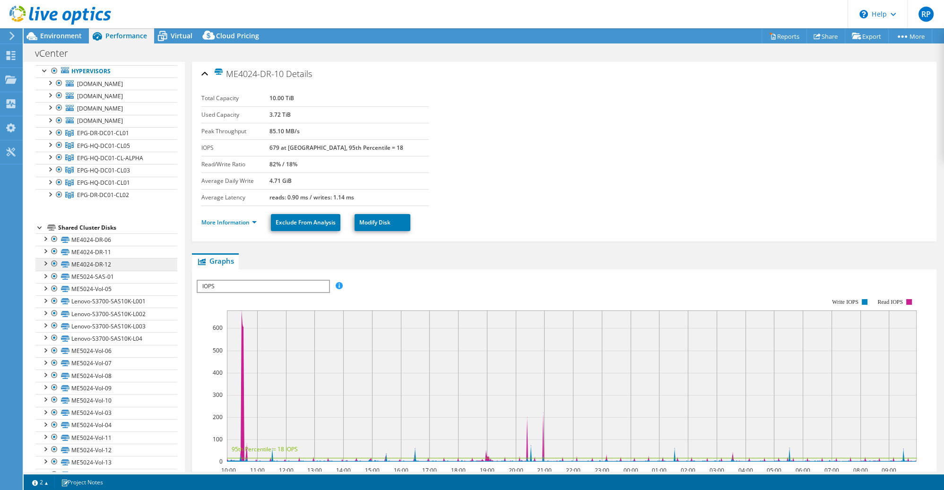
scroll to position [0, 0]
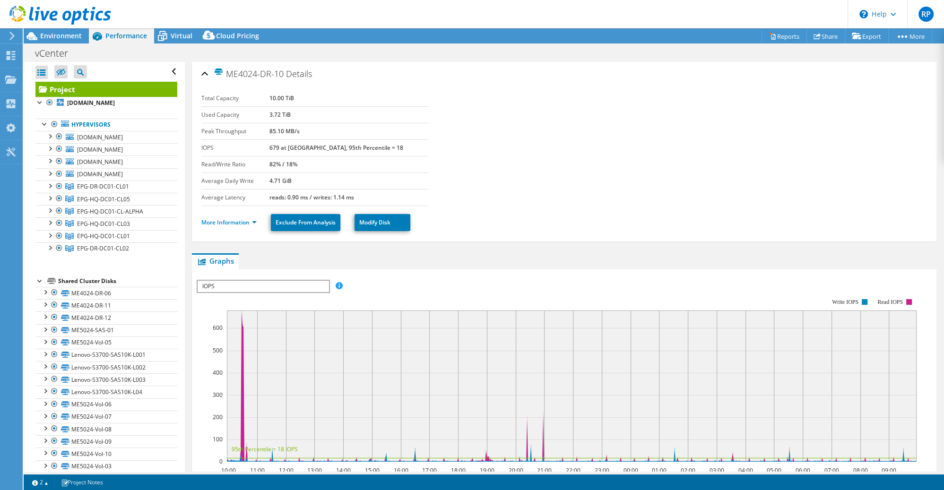
click at [98, 279] on div "Shared Cluster Disks" at bounding box center [117, 281] width 119 height 11
click at [118, 137] on span "[DOMAIN_NAME]" at bounding box center [100, 137] width 46 height 8
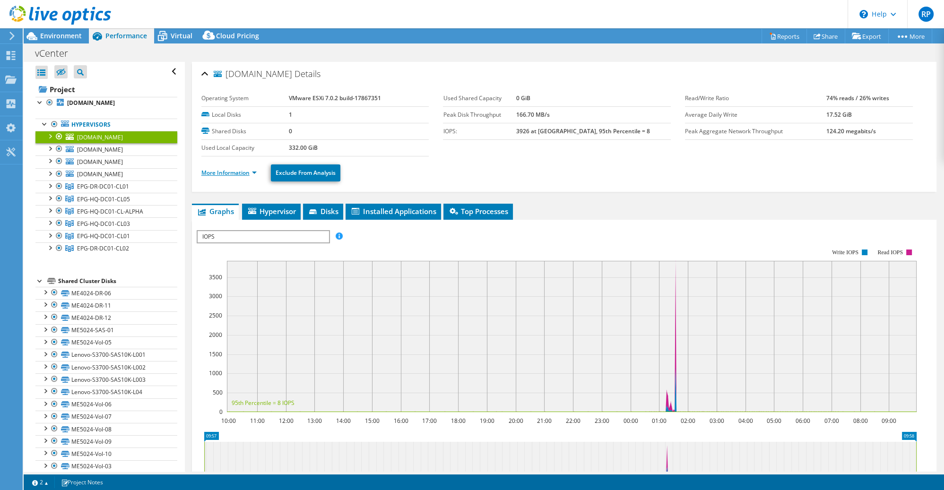
click at [249, 172] on link "More Information" at bounding box center [228, 173] width 55 height 8
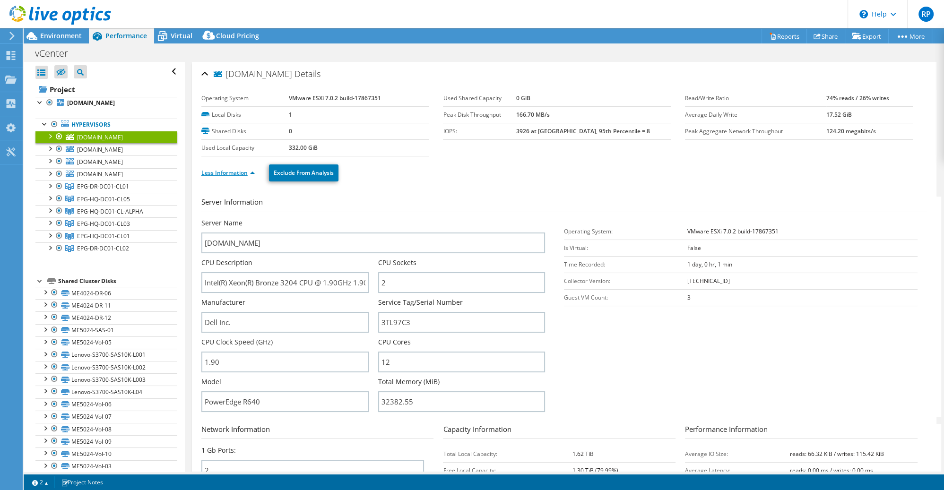
click at [247, 174] on link "Less Information" at bounding box center [227, 173] width 53 height 8
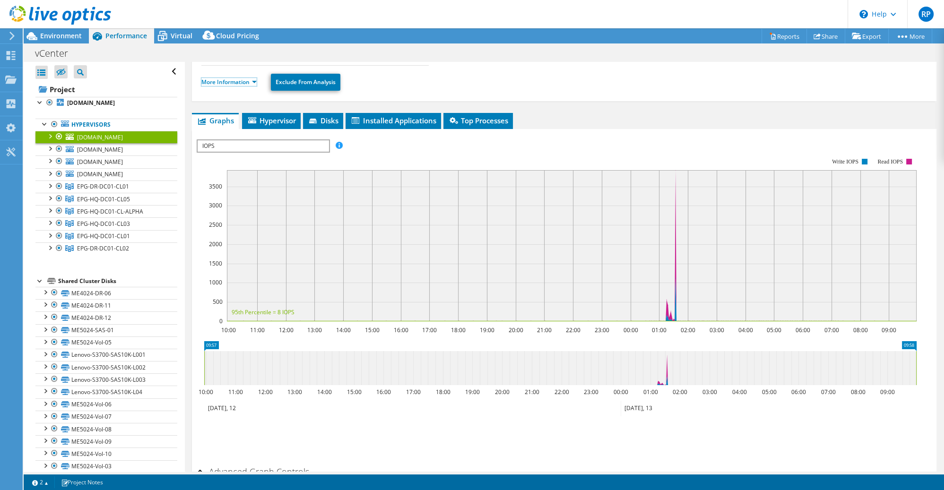
scroll to position [45, 0]
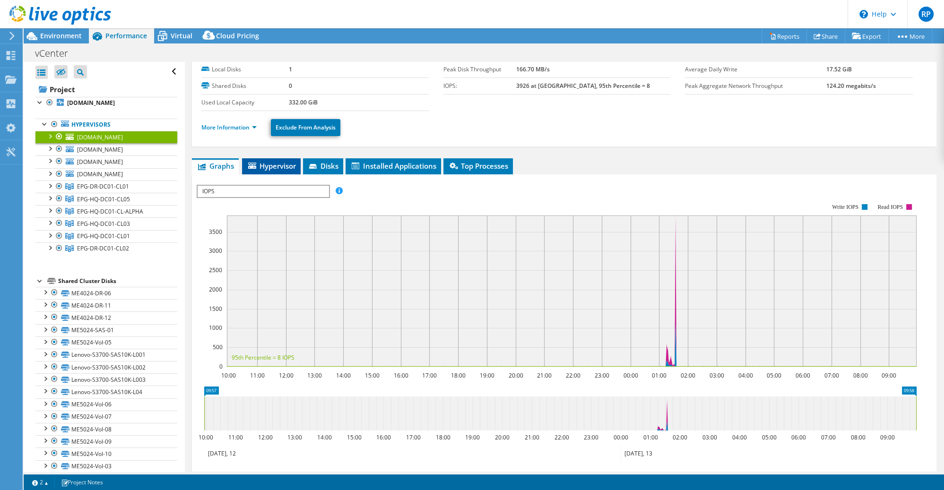
click at [275, 163] on span "Hypervisor" at bounding box center [271, 165] width 49 height 9
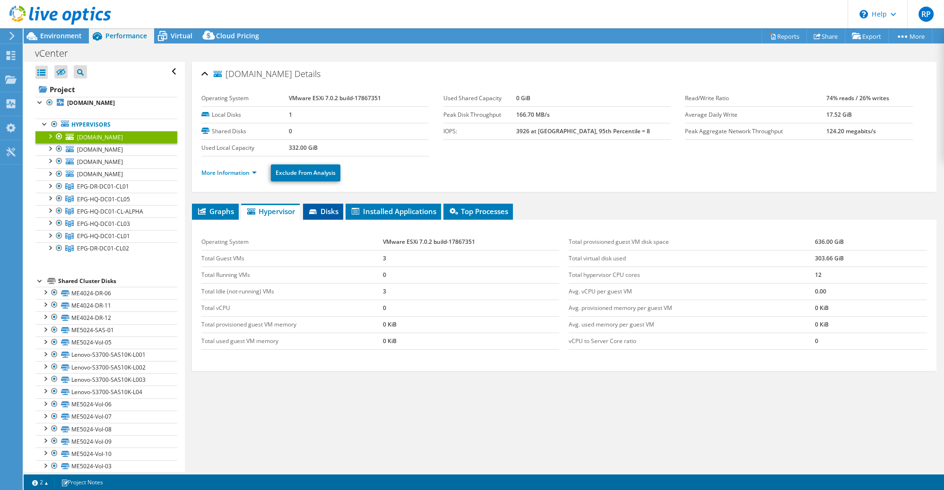
click at [335, 213] on span "Disks" at bounding box center [323, 211] width 31 height 9
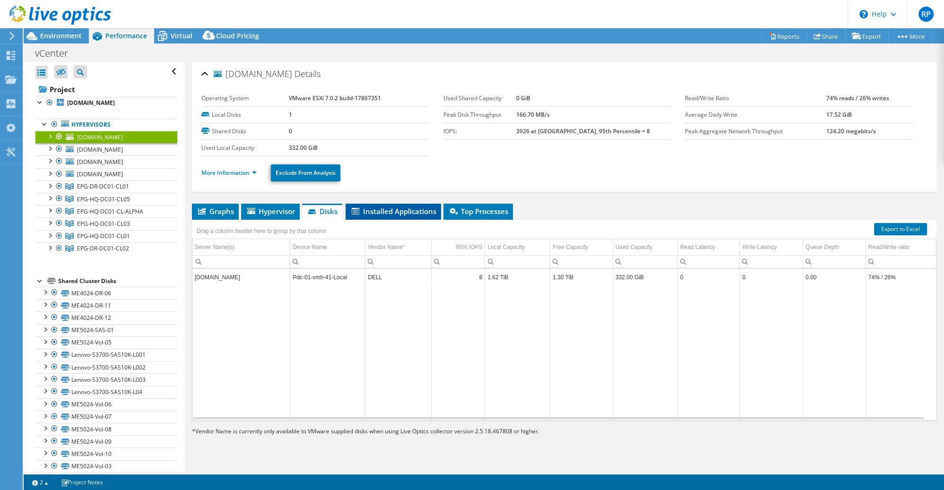
click at [392, 213] on span "Installed Applications" at bounding box center [393, 211] width 86 height 9
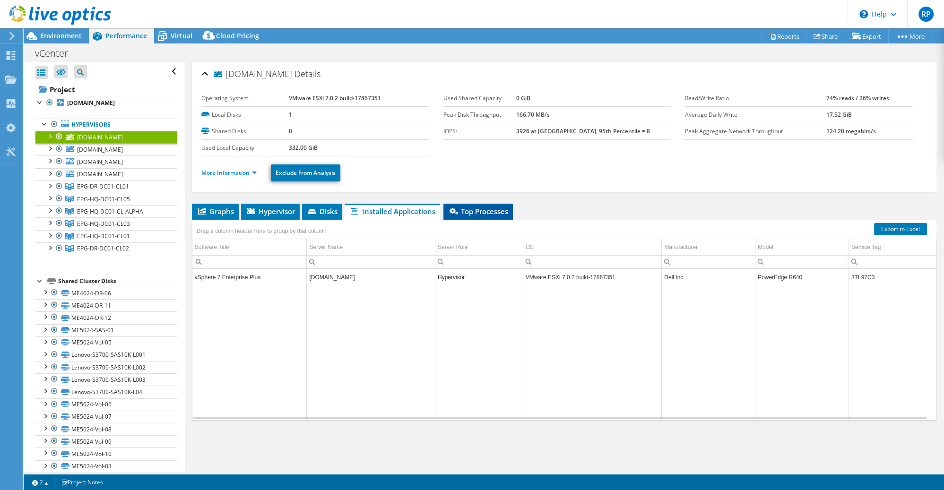
click at [484, 215] on span "Top Processes" at bounding box center [478, 211] width 60 height 9
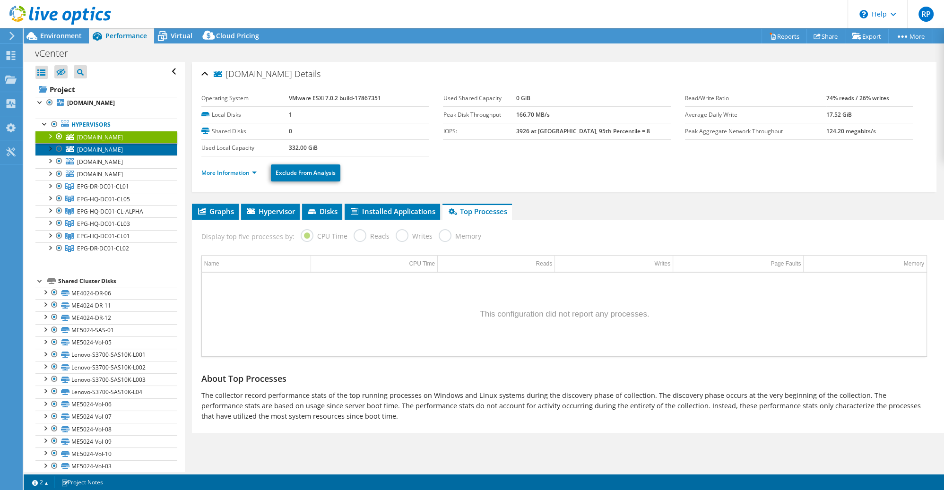
click at [110, 151] on span "[DOMAIN_NAME]" at bounding box center [100, 150] width 46 height 8
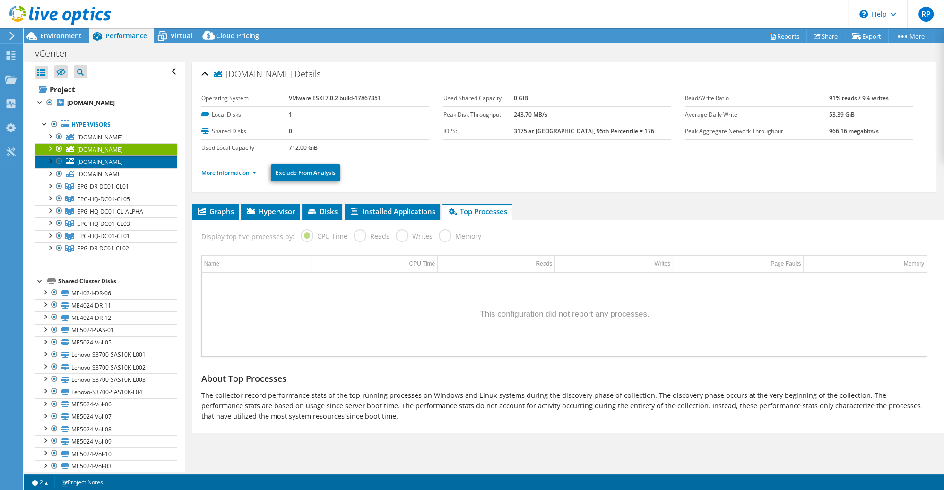
click at [107, 160] on span "[DOMAIN_NAME]" at bounding box center [100, 162] width 46 height 8
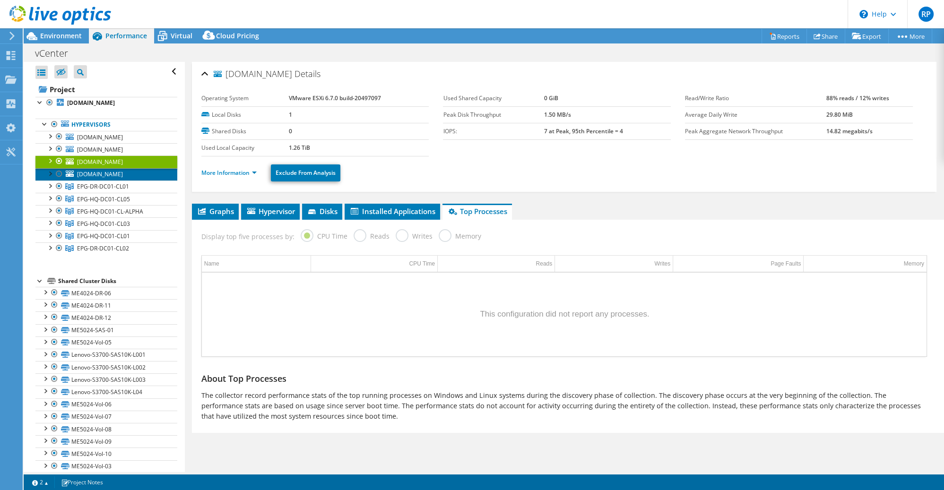
click at [107, 174] on span "[DOMAIN_NAME]" at bounding box center [100, 174] width 46 height 8
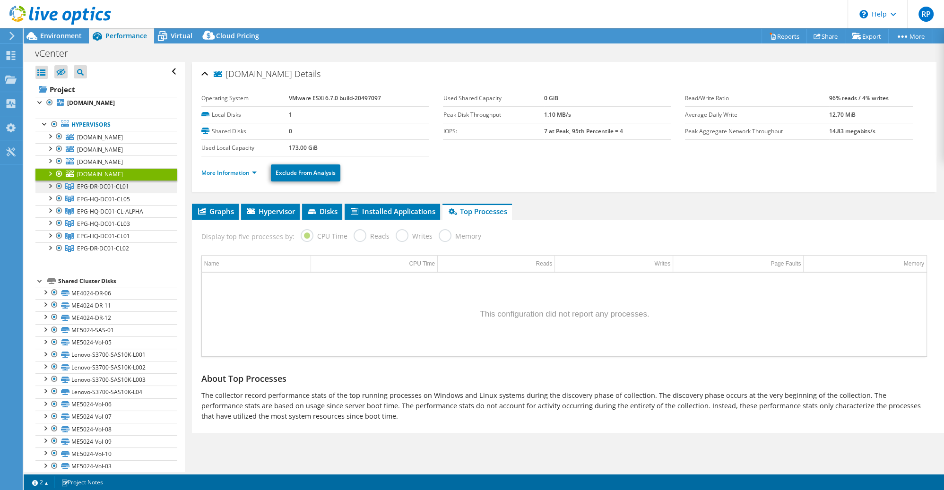
click at [104, 185] on span "EPG-DR-DC01-CL01" at bounding box center [103, 186] width 52 height 8
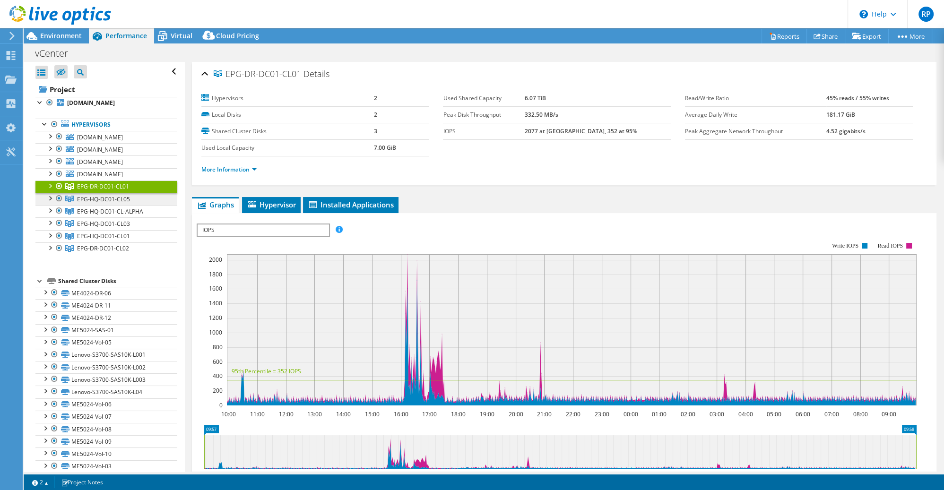
click at [106, 191] on span "EPG-HQ-DC01-CL05" at bounding box center [103, 186] width 52 height 8
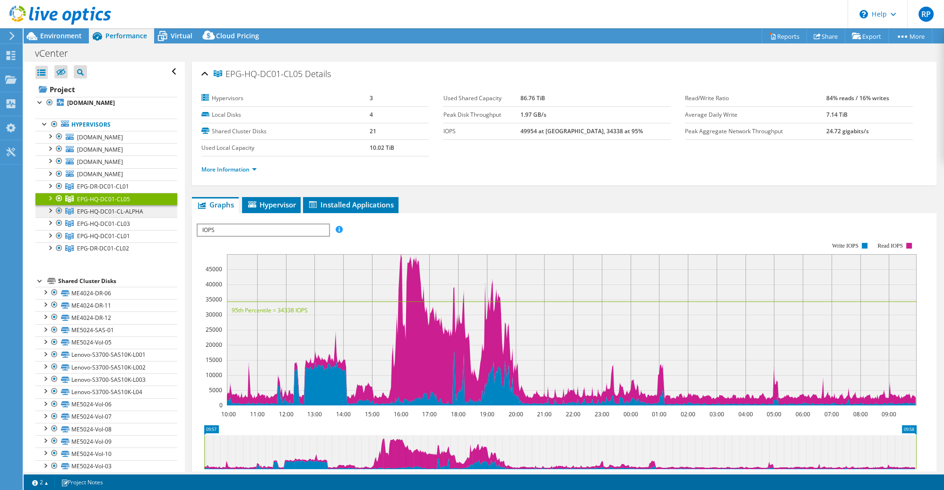
click at [116, 191] on span "EPG-HQ-DC01-CL-ALPHA" at bounding box center [103, 186] width 52 height 8
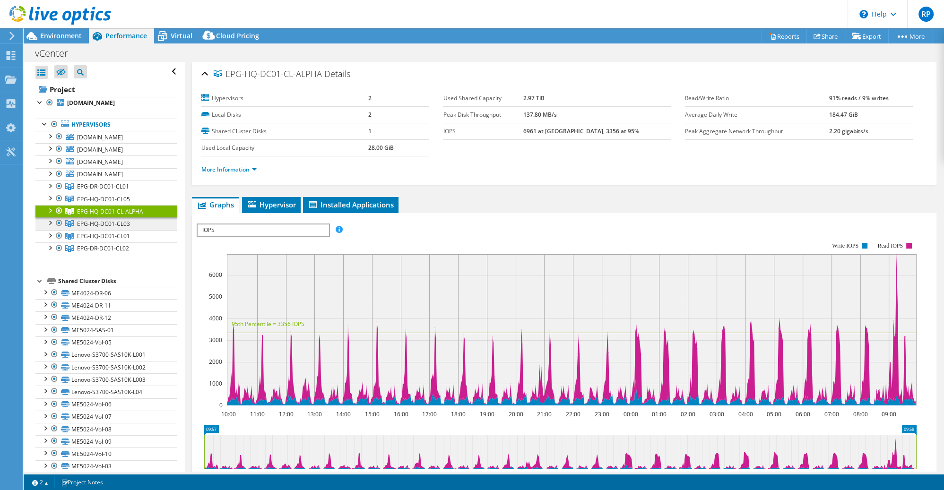
click at [111, 191] on span "EPG-HQ-DC01-CL03" at bounding box center [103, 186] width 52 height 8
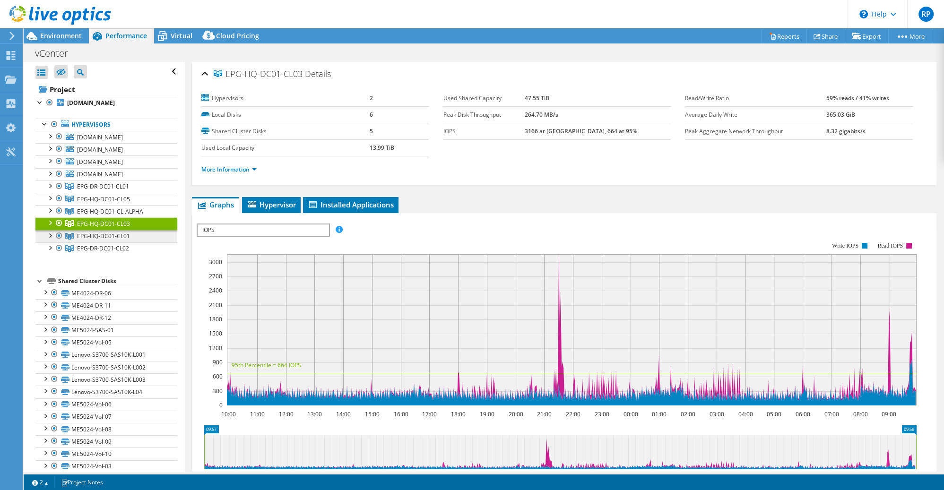
click at [111, 191] on span "EPG-HQ-DC01-CL01" at bounding box center [103, 186] width 52 height 8
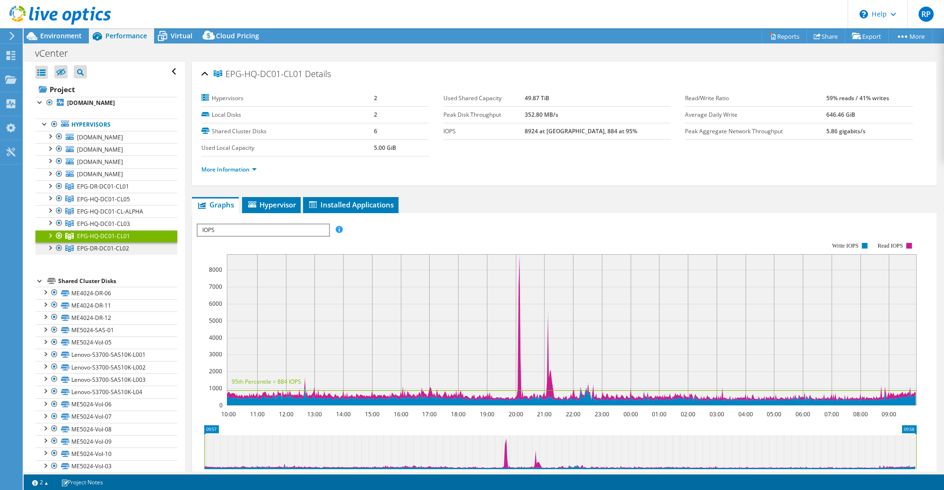
click at [113, 191] on span "EPG-DR-DC01-CL02" at bounding box center [103, 186] width 52 height 8
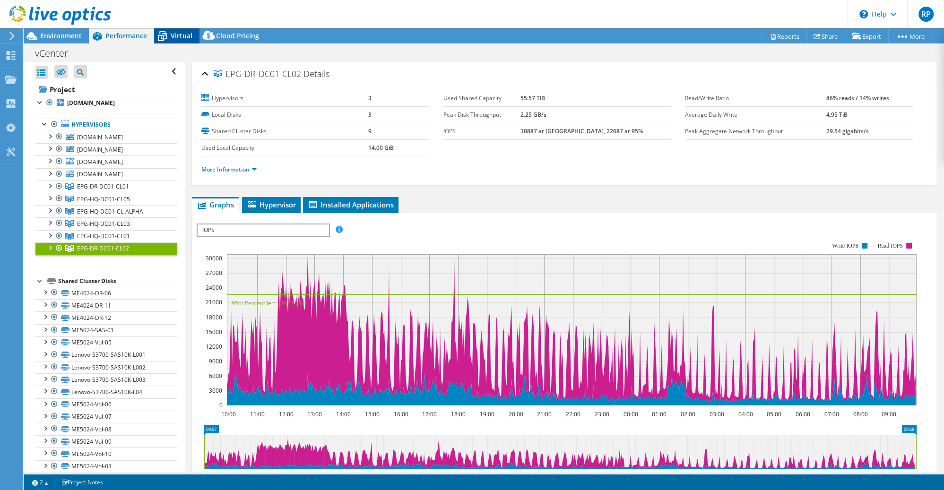
click at [176, 37] on span "Virtual" at bounding box center [182, 35] width 22 height 9
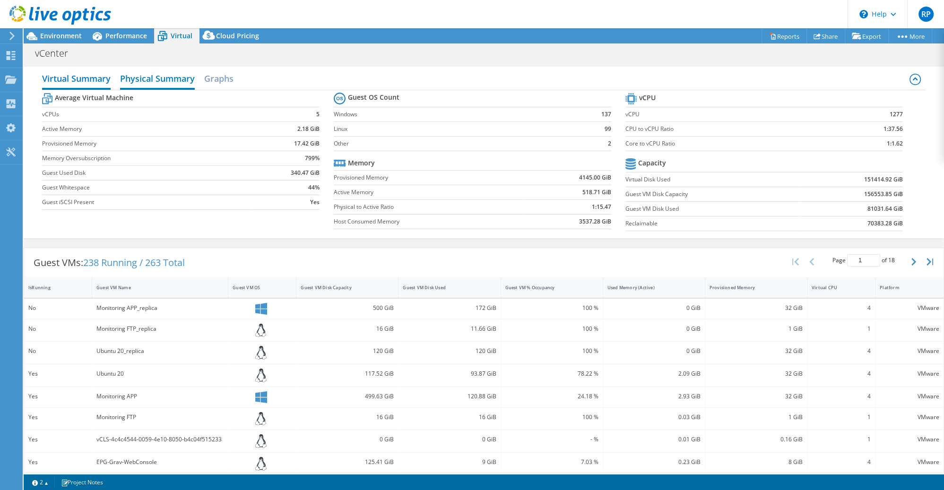
click at [160, 78] on h2 "Physical Summary" at bounding box center [157, 79] width 75 height 21
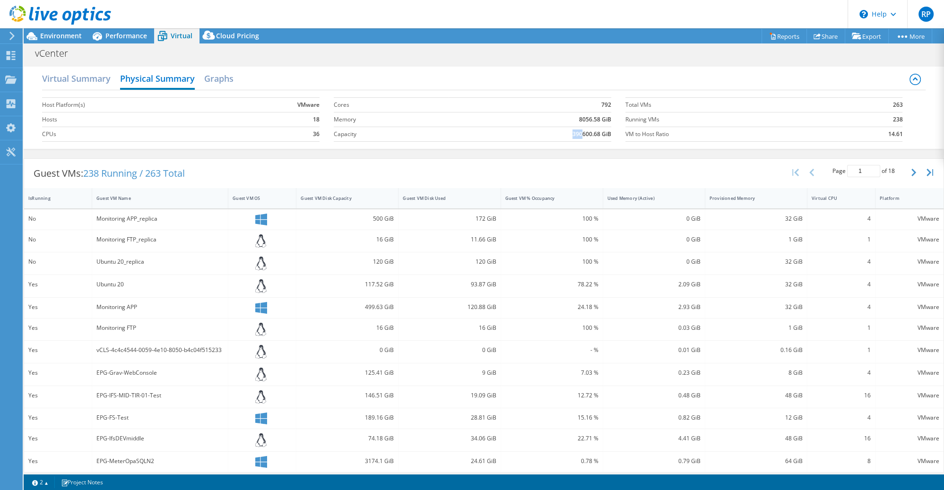
drag, startPoint x: 577, startPoint y: 135, endPoint x: 561, endPoint y: 133, distance: 16.2
click at [561, 133] on td "390600.68 GiB" at bounding box center [530, 134] width 163 height 15
click at [221, 78] on h2 "Graphs" at bounding box center [218, 79] width 29 height 21
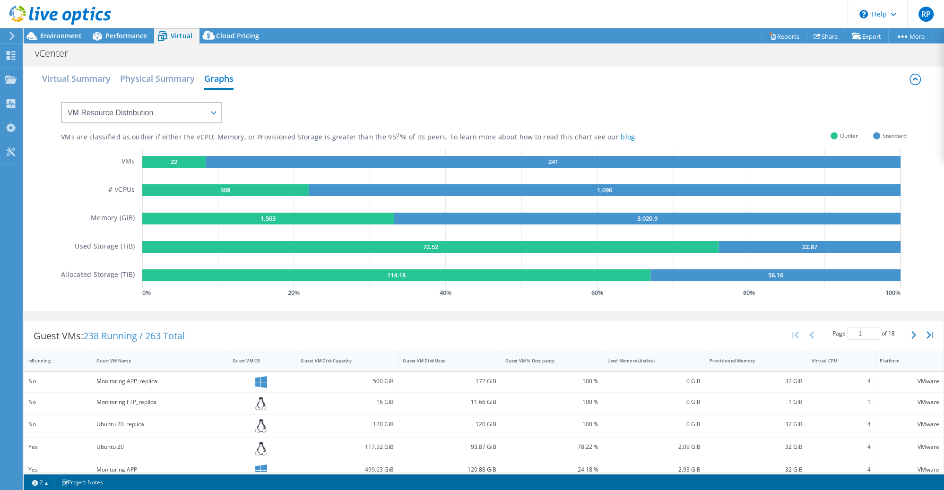
scroll to position [91, 0]
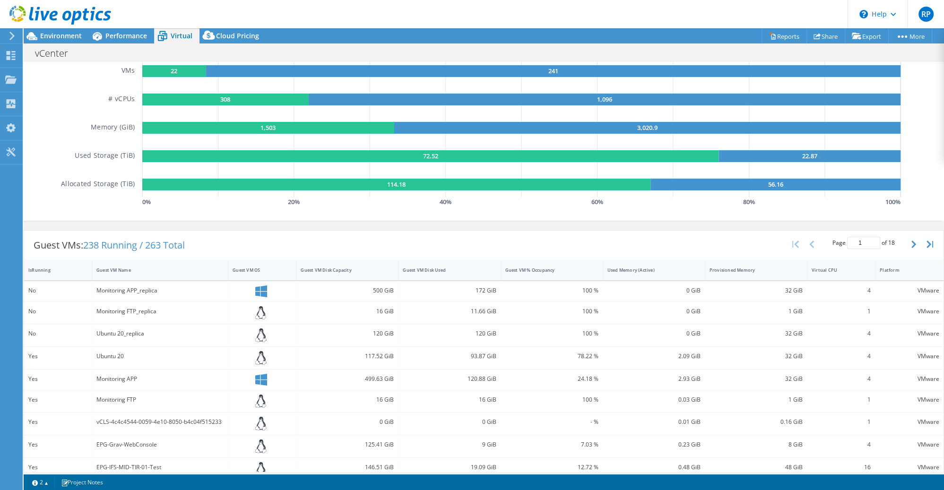
click at [120, 306] on div "Monitoring FTP_replica" at bounding box center [159, 311] width 127 height 10
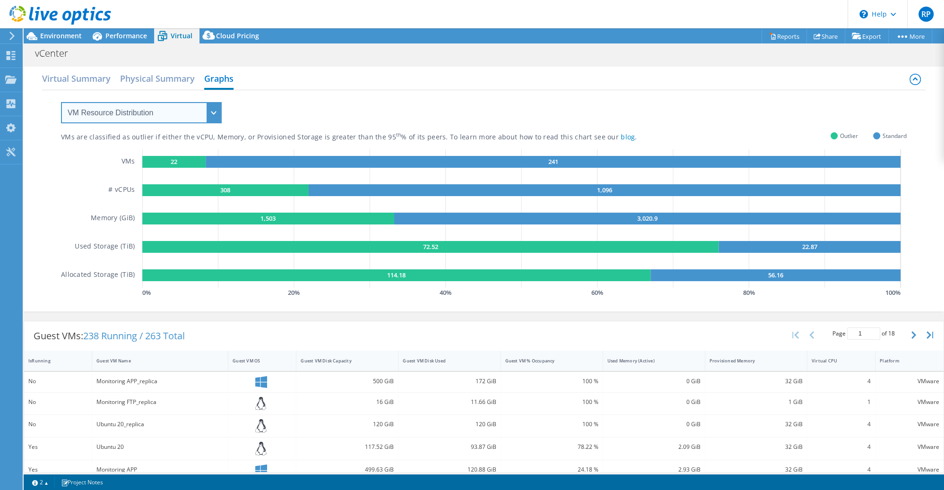
click at [61, 102] on select "VM Resource Distribution Provisioning Contrast Over Provisioning" at bounding box center [141, 112] width 161 height 21
click option "Provisioning Contrast" at bounding box center [0, 0] width 0 height 0
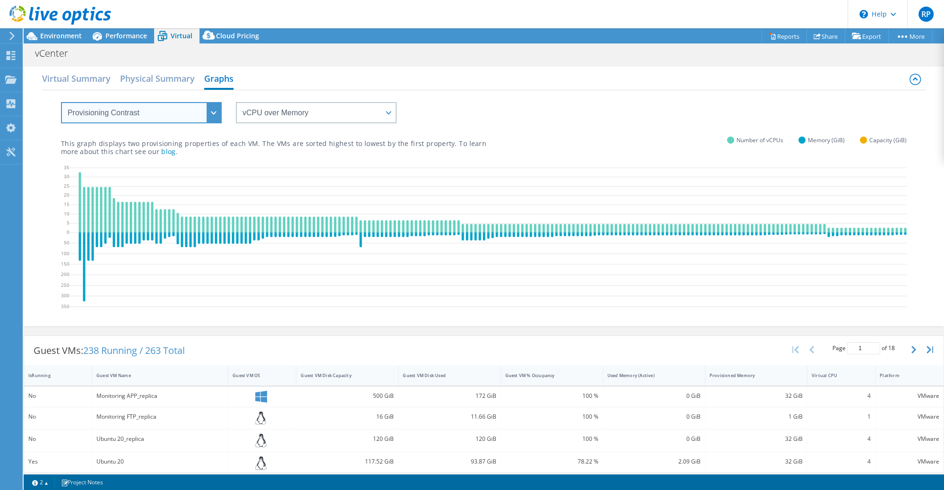
click at [61, 102] on select "VM Resource Distribution Provisioning Contrast Over Provisioning" at bounding box center [141, 112] width 161 height 21
select select "Over Provisioning"
click option "Over Provisioning" at bounding box center [0, 0] width 0 height 0
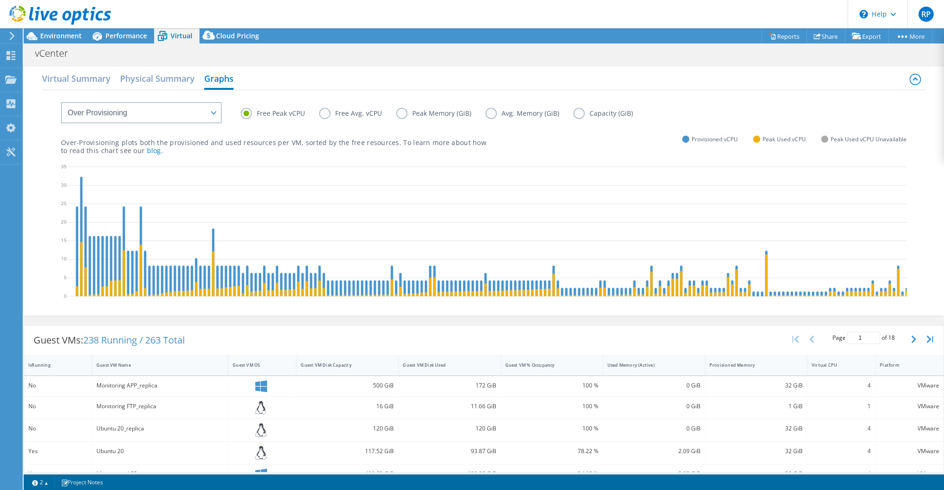
click at [578, 113] on label "Capacity (GiB)" at bounding box center [610, 113] width 74 height 11
click at [0, 0] on input "Capacity (GiB)" at bounding box center [0, 0] width 0 height 0
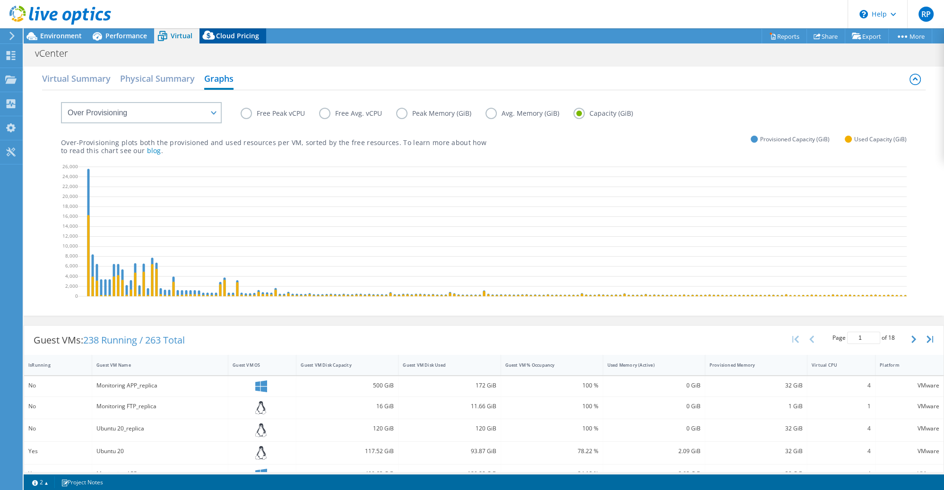
click at [233, 36] on span "Cloud Pricing" at bounding box center [237, 35] width 43 height 9
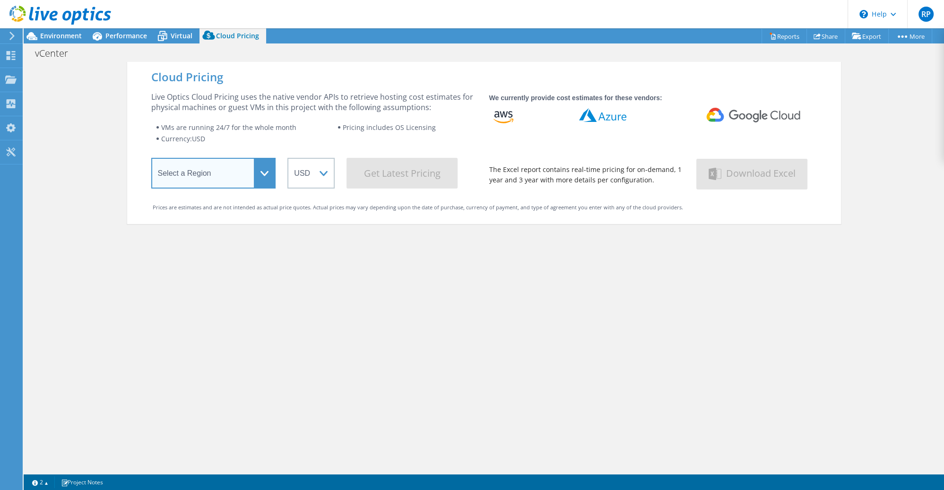
click at [151, 158] on select "Select a Region [GEOGRAPHIC_DATA] ([GEOGRAPHIC_DATA]) [GEOGRAPHIC_DATA] ([GEOGR…" at bounding box center [213, 173] width 125 height 31
select select "HongKong"
click option "Asia Pacific ([GEOGRAPHIC_DATA])" at bounding box center [0, 0] width 0 height 0
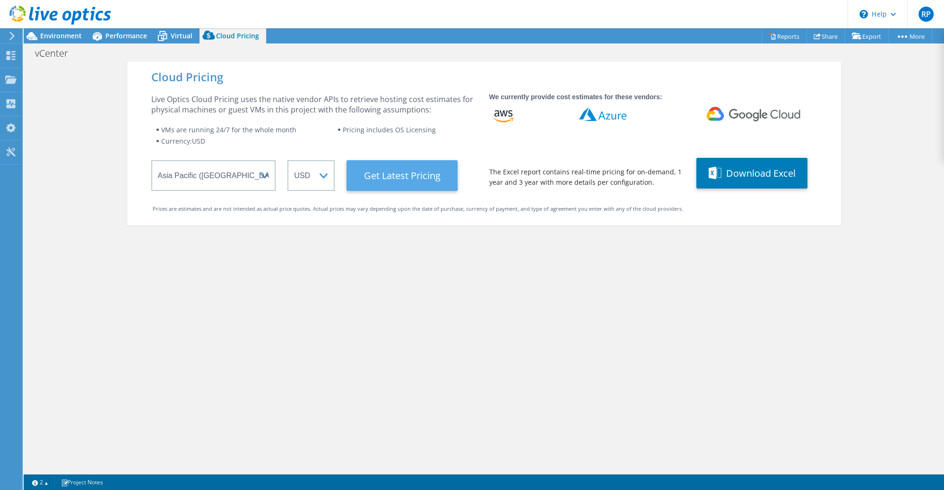
click at [408, 176] on Latest "Get Latest Pricing" at bounding box center [402, 175] width 111 height 31
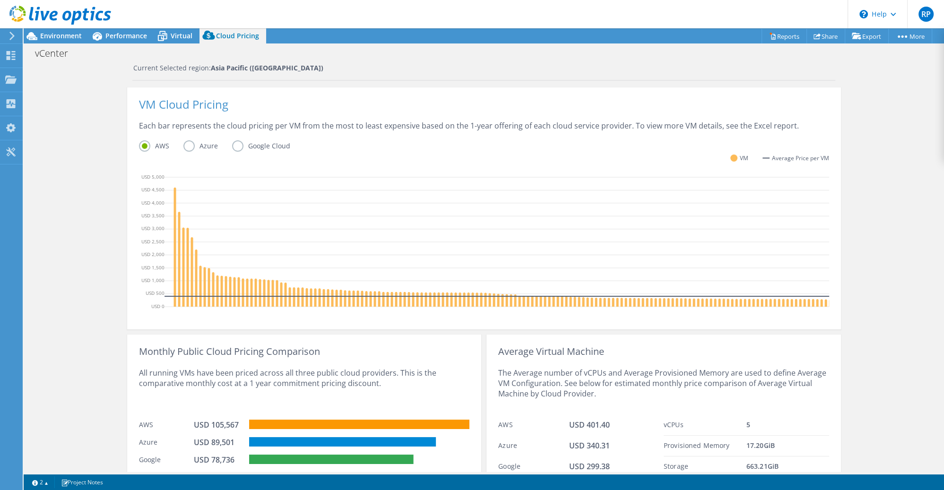
scroll to position [229, 0]
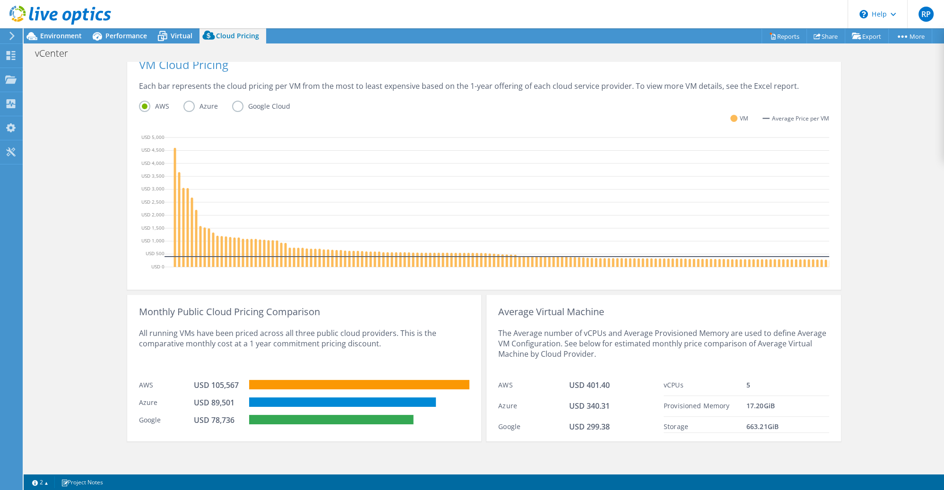
drag, startPoint x: 769, startPoint y: 429, endPoint x: 740, endPoint y: 404, distance: 38.2
click at [740, 404] on div "vCPUs 5 Provisioned Memory 17.20 GiB Storage 663.21 GiB" at bounding box center [746, 404] width 165 height 58
click at [800, 409] on div "17.20 GiB" at bounding box center [788, 406] width 83 height 11
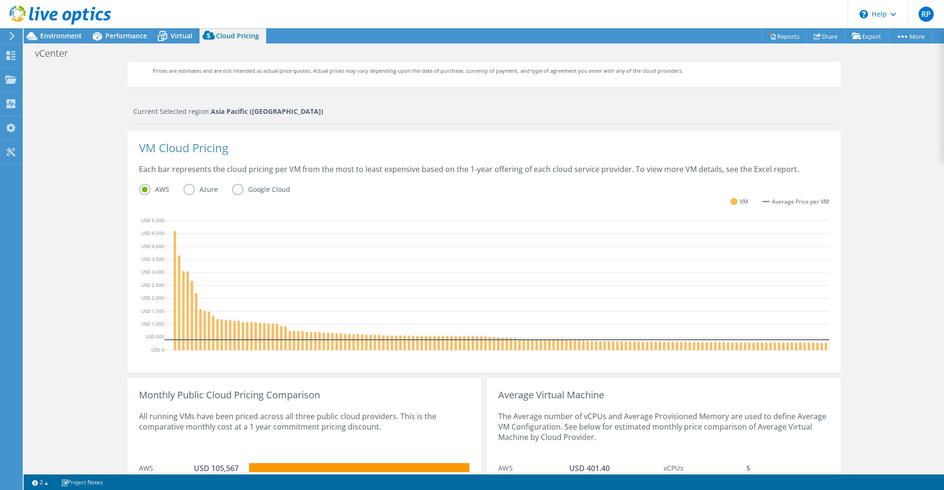
click at [183, 190] on label "Azure" at bounding box center [207, 189] width 49 height 11
click at [0, 0] on input "Azure" at bounding box center [0, 0] width 0 height 0
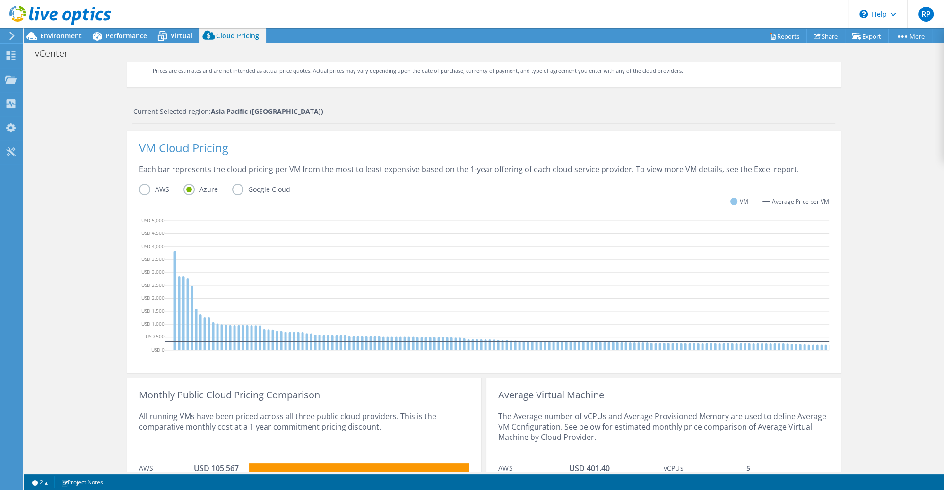
click at [226, 187] on label "Azure" at bounding box center [207, 189] width 49 height 11
click at [0, 0] on input "Azure" at bounding box center [0, 0] width 0 height 0
click at [232, 188] on label "Google Cloud" at bounding box center [268, 189] width 72 height 11
click at [0, 0] on input "Google Cloud" at bounding box center [0, 0] width 0 height 0
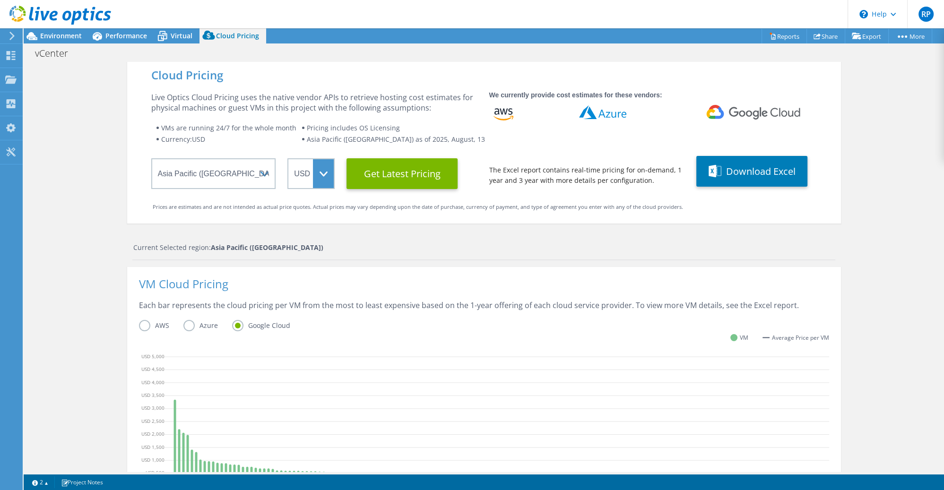
scroll to position [0, 0]
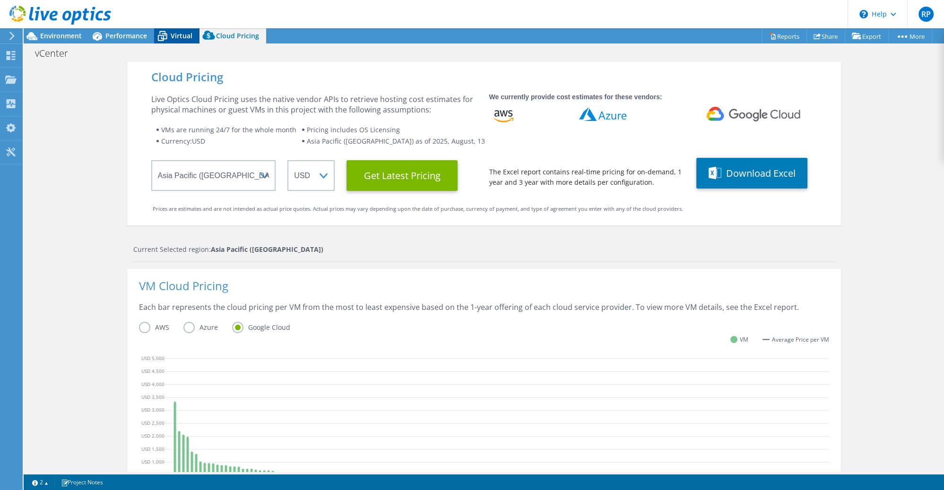
click at [182, 38] on span "Virtual" at bounding box center [182, 35] width 22 height 9
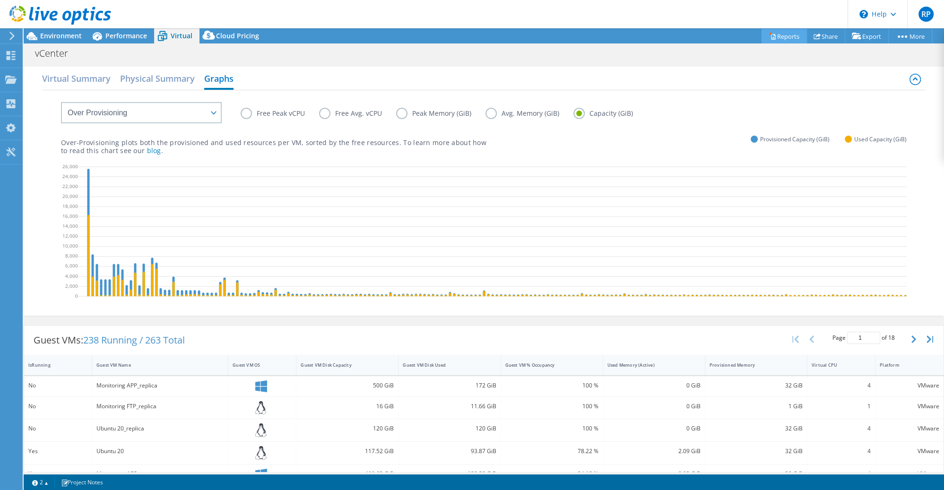
click at [790, 35] on link "Reports" at bounding box center [784, 36] width 45 height 15
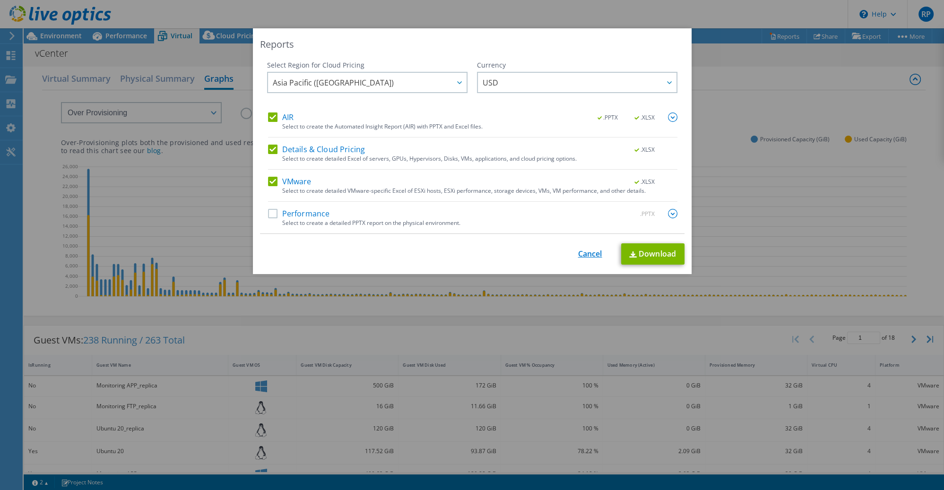
click at [591, 255] on link "Cancel" at bounding box center [590, 254] width 24 height 9
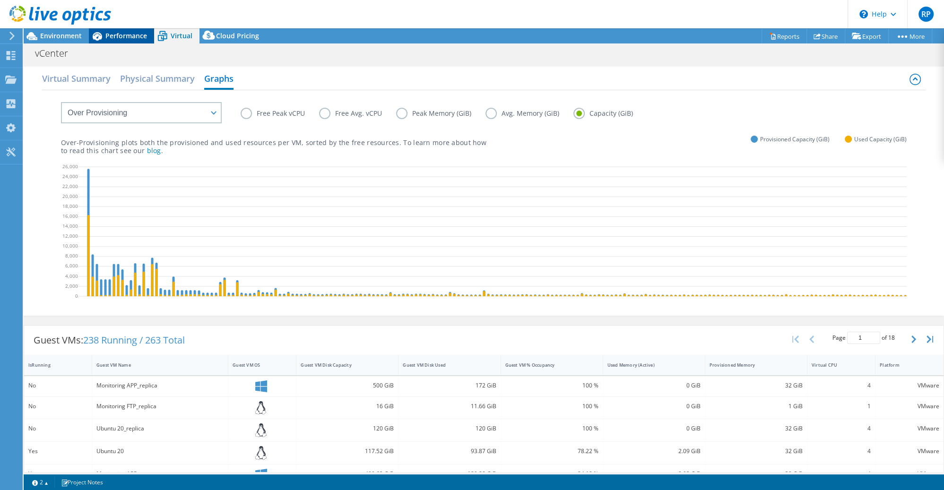
click at [120, 39] on span "Performance" at bounding box center [126, 35] width 42 height 9
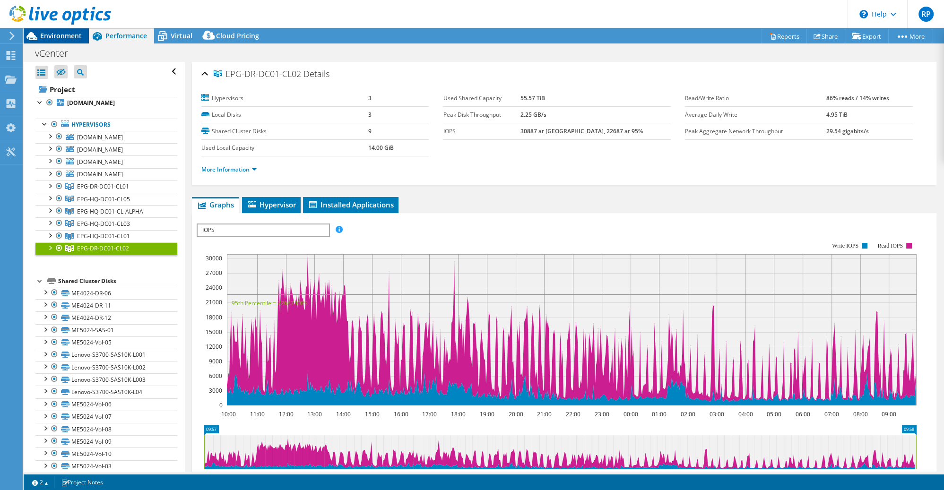
click at [69, 31] on span "Environment" at bounding box center [61, 35] width 42 height 9
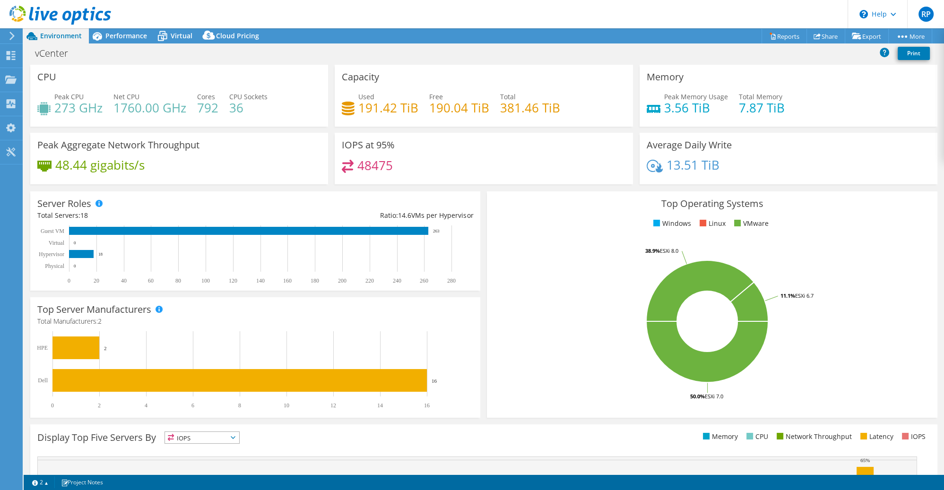
click at [442, 20] on header "RP End User [PERSON_NAME] [EMAIL_ADDRESS][DOMAIN_NAME] JSC Energo-Pro [US_STATE…" at bounding box center [472, 14] width 944 height 28
